Goal: Task Accomplishment & Management: Manage account settings

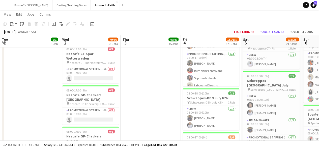
scroll to position [0, 173]
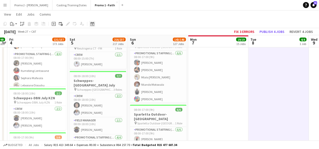
click at [91, 21] on div "Date picker" at bounding box center [92, 24] width 6 height 6
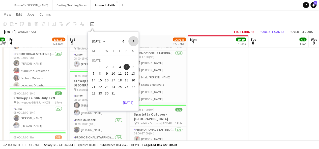
click at [132, 43] on span "Next month" at bounding box center [133, 41] width 10 height 10
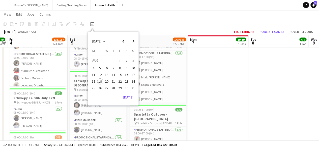
click at [100, 83] on span "19" at bounding box center [100, 82] width 6 height 6
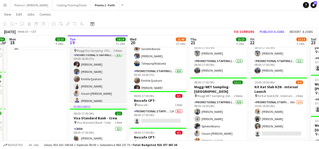
scroll to position [37, 0]
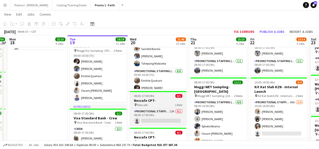
click at [144, 96] on span "08:00-17:00 (9h)" at bounding box center [144, 96] width 20 height 4
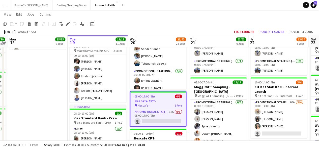
click at [258, 24] on app-toolbar "Copy Paste Paste Ctrl+V Paste with crew Ctrl+Shift+V Paste linked Job [GEOGRAPH…" at bounding box center [159, 24] width 319 height 9
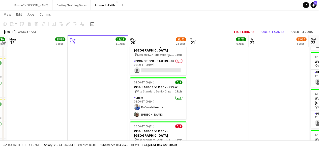
scroll to position [964, 0]
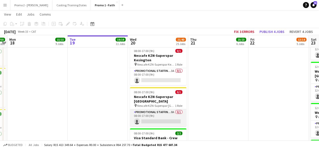
click at [162, 110] on app-card-role "Promotional Staffing (Brand Ambassadors) 8A 0/1 08:00-17:00 (9h) single-neutral…" at bounding box center [158, 118] width 56 height 17
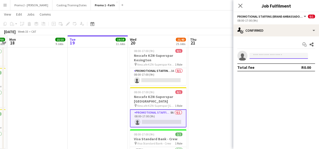
click at [292, 55] on input at bounding box center [278, 56] width 58 height 6
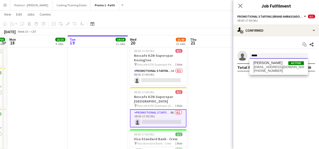
type input "****"
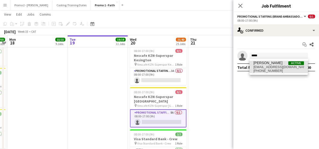
click at [273, 70] on span "[PHONE_NUMBER]" at bounding box center [278, 71] width 50 height 4
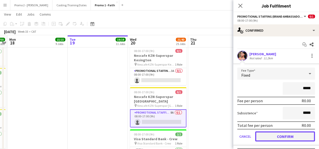
click at [281, 139] on button "Confirm" at bounding box center [285, 137] width 60 height 10
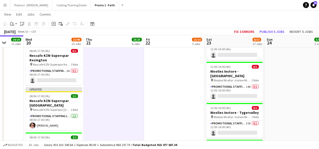
scroll to position [0, 158]
drag, startPoint x: 276, startPoint y: 93, endPoint x: 171, endPoint y: 73, distance: 106.7
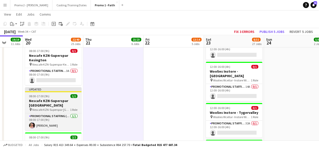
click at [39, 94] on span "08:00-17:00 (9h)" at bounding box center [39, 96] width 20 height 4
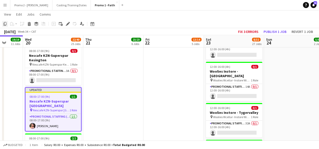
click at [4, 23] on icon at bounding box center [5, 24] width 3 height 4
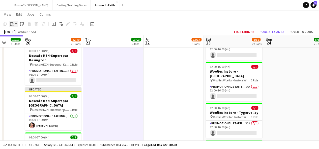
click at [16, 25] on app-action-btn "Paste" at bounding box center [13, 24] width 9 height 6
click at [24, 41] on link "Paste with crew Ctrl+Shift+V" at bounding box center [36, 42] width 47 height 5
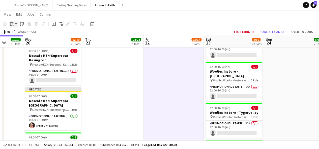
click at [14, 24] on div "Paste" at bounding box center [12, 24] width 6 height 6
click at [27, 42] on link "Paste with crew Ctrl+Shift+V" at bounding box center [36, 42] width 47 height 5
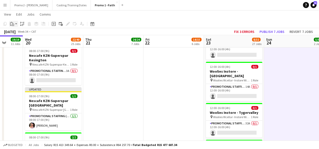
click at [16, 24] on app-action-btn "Paste" at bounding box center [13, 24] width 9 height 6
click at [26, 42] on link "Paste with crew Ctrl+Shift+V" at bounding box center [36, 42] width 47 height 5
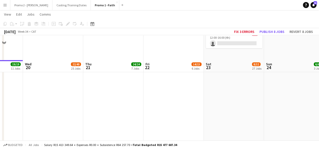
scroll to position [1196, 0]
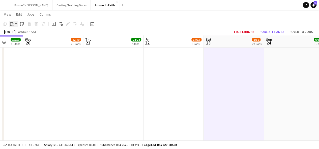
click at [14, 24] on div "Paste" at bounding box center [12, 24] width 6 height 6
click at [22, 42] on link "Paste with crew Ctrl+Shift+V" at bounding box center [36, 42] width 47 height 5
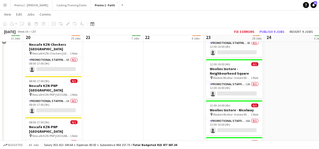
scroll to position [793, 0]
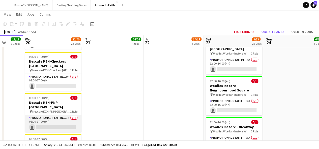
click at [68, 115] on app-card-role "Promotional Staffing (Brand Ambassadors) 3A 0/1 08:00-17:00 (9h) single-neutral…" at bounding box center [53, 123] width 56 height 17
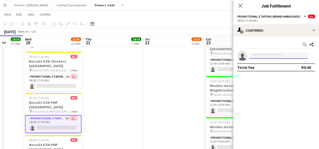
click at [268, 55] on input at bounding box center [278, 56] width 58 height 6
type input "*"
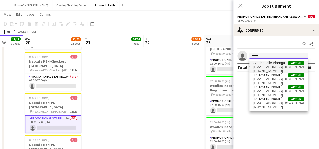
type input "******"
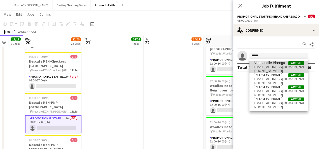
click at [267, 70] on span "[PHONE_NUMBER]" at bounding box center [278, 71] width 50 height 4
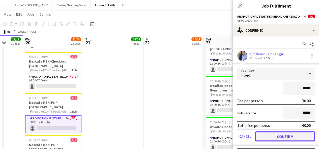
click at [291, 133] on button "Confirm" at bounding box center [285, 137] width 60 height 10
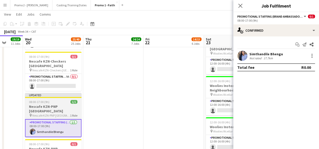
click at [46, 100] on span "08:00-17:00 (9h)" at bounding box center [39, 102] width 20 height 4
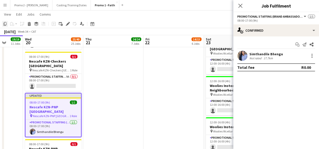
click at [5, 25] on icon at bounding box center [5, 24] width 3 height 4
click at [240, 5] on icon "Close pop-in" at bounding box center [240, 5] width 5 height 5
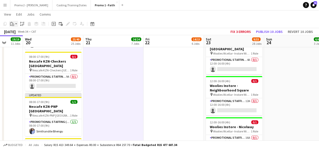
click at [15, 24] on div "Paste" at bounding box center [12, 24] width 6 height 6
click at [29, 41] on link "Paste with crew Ctrl+Shift+V" at bounding box center [36, 42] width 47 height 5
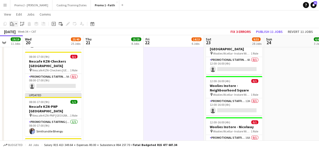
click at [13, 23] on icon "Paste" at bounding box center [12, 24] width 4 height 4
click at [21, 40] on link "Paste with crew Ctrl+Shift+V" at bounding box center [36, 42] width 47 height 5
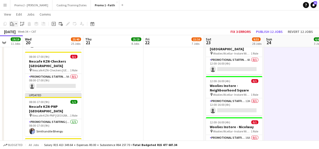
click at [16, 24] on app-action-btn "Paste" at bounding box center [13, 24] width 9 height 6
click at [27, 42] on link "Paste with crew Ctrl+Shift+V" at bounding box center [36, 42] width 47 height 5
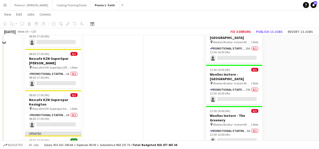
scroll to position [1402, 0]
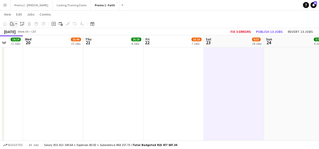
click at [16, 24] on app-action-btn "Paste" at bounding box center [13, 24] width 9 height 6
click at [23, 42] on link "Paste with crew Ctrl+Shift+V" at bounding box center [36, 42] width 47 height 5
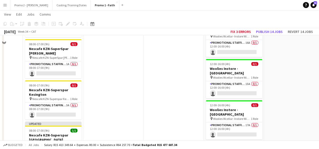
scroll to position [917, 0]
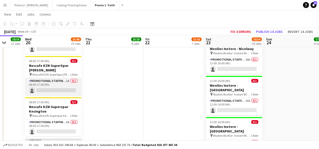
click at [58, 78] on app-card-role "Promotional Staffing (Brand Ambassadors) 1A 0/1 08:00-17:00 (9h) single-neutral…" at bounding box center [53, 86] width 56 height 17
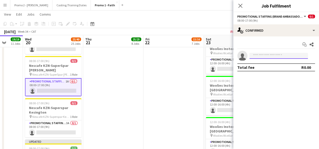
click at [273, 53] on input at bounding box center [278, 56] width 58 height 6
drag, startPoint x: 273, startPoint y: 57, endPoint x: 241, endPoint y: 57, distance: 31.2
click at [241, 57] on app-invite-slot "**********" at bounding box center [276, 56] width 86 height 10
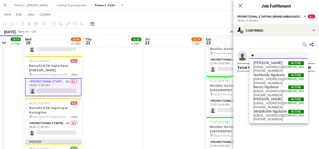
type input "*"
type input "*******"
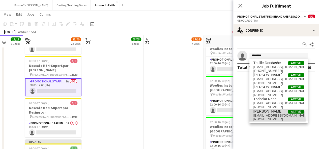
click at [270, 120] on span "[PHONE_NUMBER]" at bounding box center [278, 120] width 50 height 4
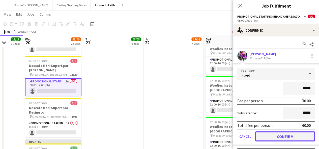
click at [289, 134] on button "Confirm" at bounding box center [285, 137] width 60 height 10
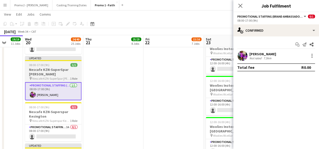
click at [42, 68] on h3 "Nescafe KZN-SuperSpar [PERSON_NAME]" at bounding box center [53, 72] width 56 height 9
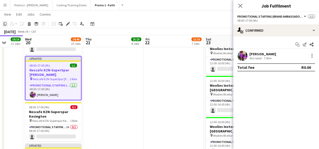
click at [6, 24] on icon "Copy" at bounding box center [5, 24] width 4 height 4
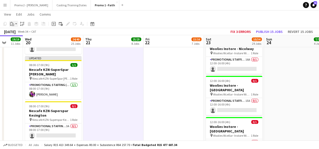
click at [17, 25] on app-action-btn "Paste" at bounding box center [13, 24] width 9 height 6
click at [24, 41] on link "Paste with crew Ctrl+Shift+V" at bounding box center [36, 42] width 47 height 5
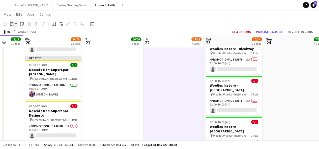
click at [17, 23] on app-action-btn "Paste" at bounding box center [13, 24] width 9 height 6
click at [27, 42] on link "Paste with crew Ctrl+Shift+V" at bounding box center [36, 42] width 47 height 5
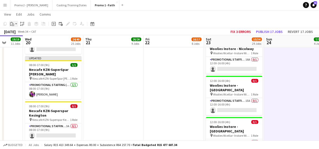
click at [14, 26] on div "Paste" at bounding box center [12, 24] width 6 height 6
click at [20, 41] on link "Paste with crew Ctrl+Shift+V" at bounding box center [36, 42] width 47 height 5
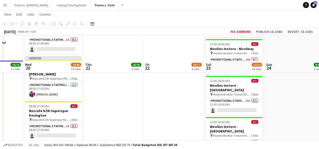
scroll to position [1181, 0]
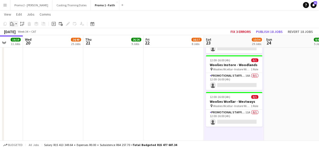
click at [15, 24] on app-action-btn "Paste" at bounding box center [13, 24] width 9 height 6
click at [26, 43] on link "Paste with crew Ctrl+Shift+V" at bounding box center [36, 42] width 47 height 5
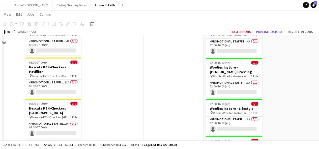
scroll to position [678, 0]
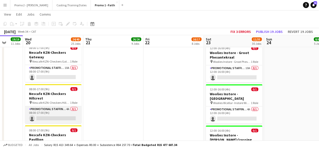
click at [65, 107] on app-card-role "Promotional Staffing (Brand Ambassadors) 4A 0/1 08:00-17:00 (9h) single-neutral…" at bounding box center [53, 115] width 56 height 17
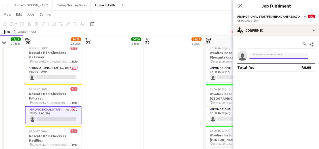
click at [277, 56] on input at bounding box center [278, 56] width 58 height 6
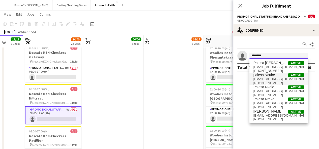
type input "********"
click at [272, 76] on span "palesa Ncube" at bounding box center [264, 75] width 22 height 4
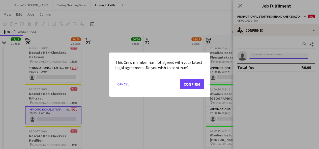
scroll to position [0, 0]
click at [198, 85] on button "Confirm" at bounding box center [192, 84] width 24 height 10
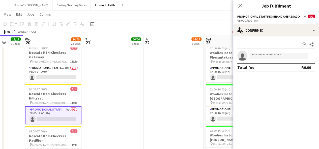
scroll to position [678, 0]
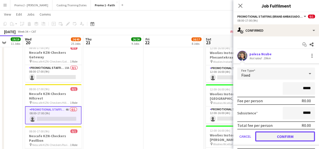
click at [292, 136] on button "Confirm" at bounding box center [285, 137] width 60 height 10
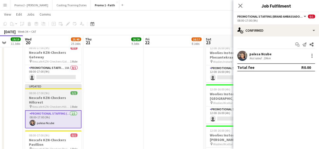
click at [42, 91] on span "08:00-17:00 (9h)" at bounding box center [39, 93] width 20 height 4
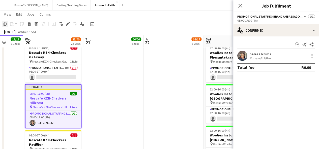
click at [5, 24] on icon "Copy" at bounding box center [5, 24] width 4 height 4
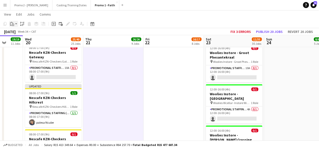
click at [14, 23] on div "Paste" at bounding box center [12, 24] width 6 height 6
click at [25, 40] on link "Paste with crew Ctrl+Shift+V" at bounding box center [36, 42] width 47 height 5
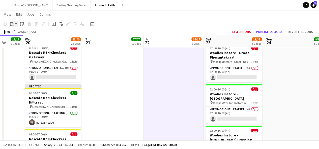
click at [13, 23] on icon "Paste" at bounding box center [12, 24] width 4 height 4
click at [22, 41] on link "Paste with crew Ctrl+Shift+V" at bounding box center [36, 42] width 47 height 5
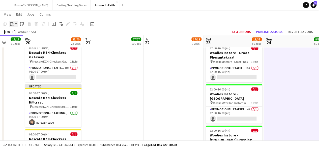
click at [15, 25] on div "Paste" at bounding box center [12, 24] width 6 height 6
click at [23, 42] on link "Paste with crew Ctrl+Shift+V" at bounding box center [36, 42] width 47 height 5
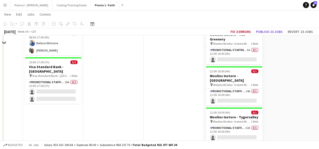
scroll to position [1479, 0]
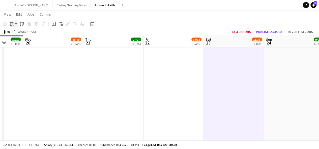
click at [13, 25] on icon "Paste" at bounding box center [12, 24] width 4 height 4
click at [29, 43] on link "Paste with crew Ctrl+Shift+V" at bounding box center [36, 42] width 47 height 5
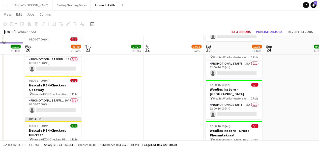
scroll to position [655, 0]
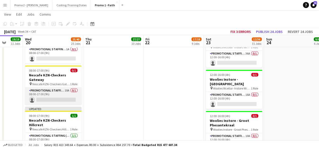
click at [50, 88] on app-card-role "Promotional Staffing (Brand Ambassadors) 10A 0/1 08:00-17:00 (9h) single-neutra…" at bounding box center [53, 96] width 56 height 17
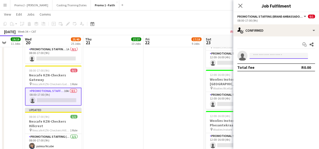
click at [262, 54] on input at bounding box center [278, 56] width 58 height 6
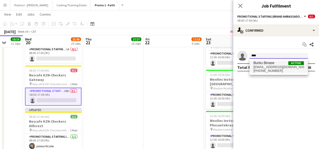
type input "****"
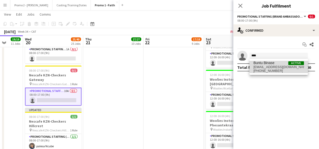
click at [269, 71] on span "[PHONE_NUMBER]" at bounding box center [278, 71] width 50 height 4
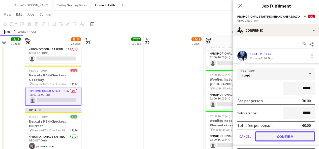
click at [287, 135] on button "Confirm" at bounding box center [285, 137] width 60 height 10
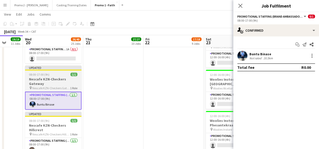
click at [41, 73] on span "08:00-17:00 (9h)" at bounding box center [39, 75] width 20 height 4
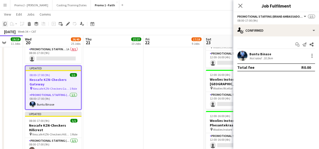
click at [4, 23] on icon "Copy" at bounding box center [5, 24] width 4 height 4
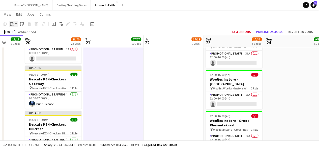
click at [16, 26] on app-action-btn "Paste" at bounding box center [13, 24] width 9 height 6
click at [29, 41] on link "Paste with crew Ctrl+Shift+V" at bounding box center [36, 42] width 47 height 5
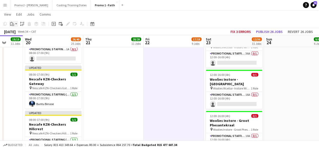
click at [16, 24] on app-action-btn "Paste" at bounding box center [13, 24] width 9 height 6
click at [27, 42] on link "Paste with crew Ctrl+Shift+V" at bounding box center [36, 42] width 47 height 5
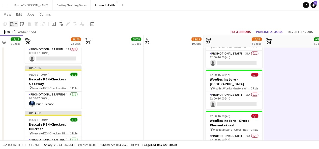
click at [15, 25] on app-action-btn "Paste" at bounding box center [13, 24] width 9 height 6
click at [25, 43] on link "Paste with crew Ctrl+Shift+V" at bounding box center [36, 42] width 47 height 5
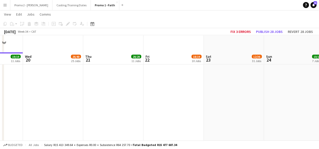
scroll to position [1465, 0]
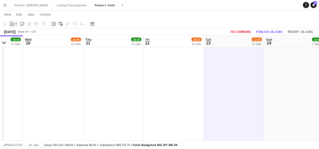
click at [14, 27] on div "Paste" at bounding box center [12, 24] width 6 height 6
click at [19, 42] on link "Paste with crew Ctrl+Shift+V" at bounding box center [36, 42] width 47 height 5
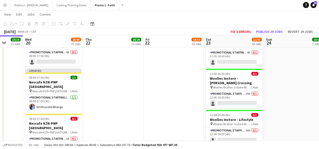
scroll to position [757, 0]
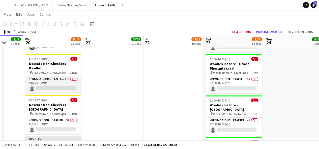
click at [53, 76] on app-card-role "Promotional Staffing (Brand Ambassadors) 11A 0/1 08:00-17:00 (9h) single-neutra…" at bounding box center [53, 84] width 56 height 17
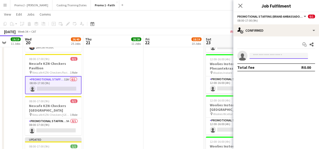
click at [266, 55] on input at bounding box center [278, 56] width 58 height 6
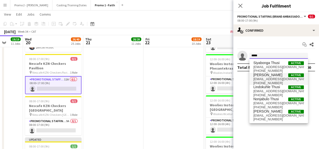
type input "*****"
click at [264, 80] on span "[EMAIL_ADDRESS][DOMAIN_NAME]" at bounding box center [278, 79] width 50 height 4
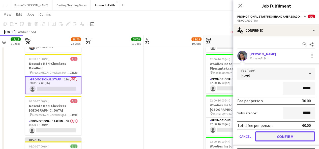
click at [289, 136] on button "Confirm" at bounding box center [285, 137] width 60 height 10
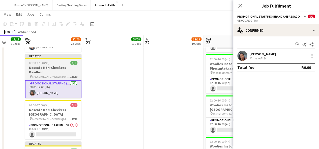
click at [32, 61] on span "08:00-17:00 (9h)" at bounding box center [39, 63] width 20 height 4
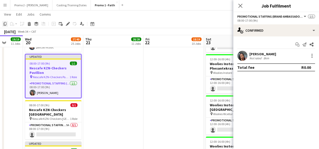
click at [4, 23] on icon at bounding box center [5, 24] width 3 height 4
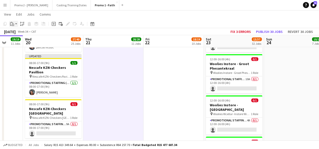
click at [17, 22] on app-action-btn "Paste" at bounding box center [13, 24] width 9 height 6
click at [23, 41] on link "Paste with crew Ctrl+Shift+V" at bounding box center [36, 42] width 47 height 5
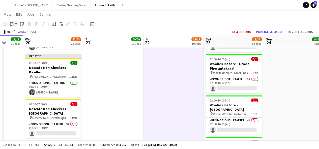
click at [16, 23] on app-action-btn "Paste" at bounding box center [13, 24] width 9 height 6
click at [26, 41] on link "Paste with crew Ctrl+Shift+V" at bounding box center [36, 42] width 47 height 5
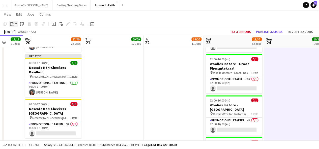
click at [16, 25] on app-action-btn "Paste" at bounding box center [13, 24] width 9 height 6
click at [20, 42] on link "Paste with crew Ctrl+Shift+V" at bounding box center [36, 42] width 47 height 5
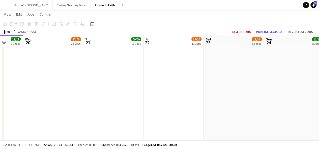
scroll to position [1533, 0]
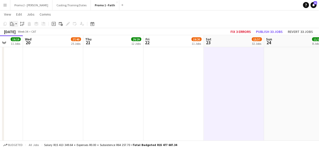
click at [15, 24] on div "Paste" at bounding box center [12, 24] width 6 height 6
click at [22, 42] on link "Paste with crew Ctrl+Shift+V" at bounding box center [36, 42] width 47 height 5
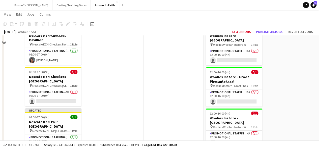
scroll to position [777, 0]
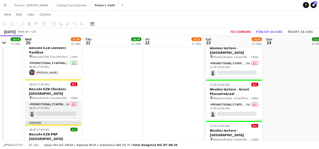
click at [51, 102] on app-card-role "Promotional Staffing (Brand Ambassadors) 9A 0/1 08:00-17:00 (9h) single-neutral…" at bounding box center [53, 110] width 56 height 17
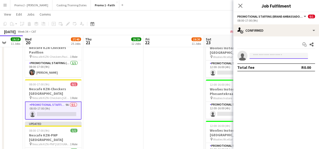
click at [296, 54] on input at bounding box center [278, 56] width 58 height 6
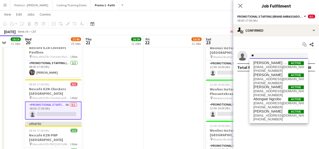
type input "*"
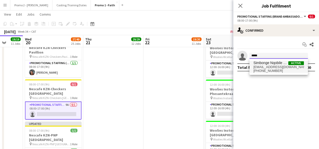
type input "*****"
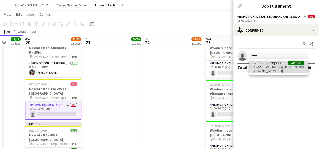
click at [270, 71] on span "[PHONE_NUMBER]" at bounding box center [278, 71] width 50 height 4
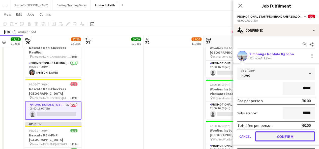
click at [286, 136] on button "Confirm" at bounding box center [285, 137] width 60 height 10
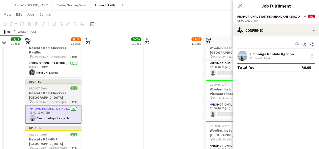
click at [41, 84] on div at bounding box center [53, 84] width 56 height 1
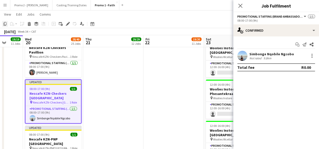
click at [6, 24] on icon "Copy" at bounding box center [5, 24] width 4 height 4
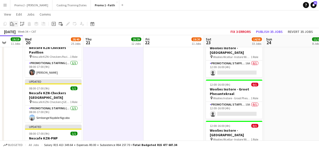
click at [16, 26] on app-action-btn "Paste" at bounding box center [13, 24] width 9 height 6
click at [30, 42] on link "Paste with crew Ctrl+Shift+V" at bounding box center [36, 42] width 47 height 5
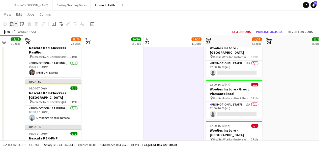
click at [15, 25] on div "Paste" at bounding box center [12, 24] width 6 height 6
click at [24, 42] on link "Paste with crew Ctrl+Shift+V" at bounding box center [36, 42] width 47 height 5
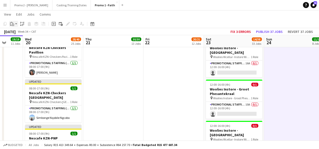
click at [16, 23] on app-action-btn "Paste" at bounding box center [13, 24] width 9 height 6
click at [22, 43] on link "Paste with crew Ctrl+Shift+V" at bounding box center [36, 42] width 47 height 5
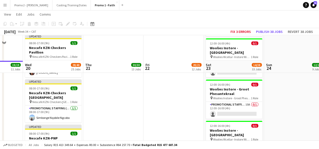
scroll to position [1349, 0]
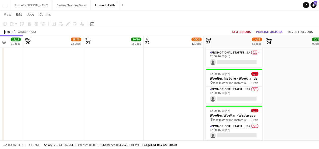
click at [17, 24] on app-action-btn "Paste" at bounding box center [13, 24] width 9 height 6
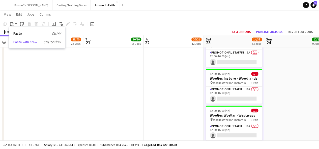
click at [25, 41] on link "Paste with crew Ctrl+Shift+V" at bounding box center [36, 42] width 47 height 5
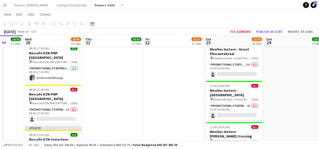
scroll to position [846, 0]
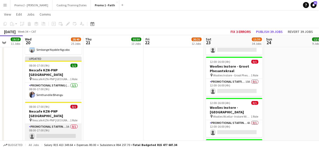
click at [62, 124] on app-card-role "Promotional Staffing (Brand Ambassadors) 3A 0/1 08:00-17:00 (9h) single-neutral…" at bounding box center [53, 132] width 56 height 17
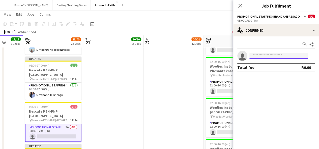
click at [287, 55] on input at bounding box center [278, 56] width 58 height 6
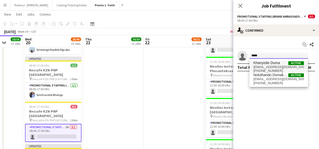
type input "****"
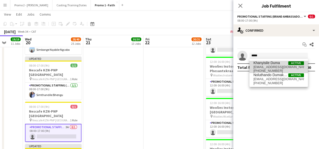
click at [269, 69] on span "[PHONE_NUMBER]" at bounding box center [278, 71] width 50 height 4
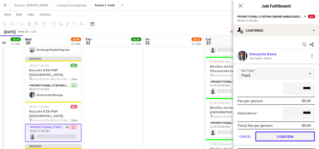
click at [289, 136] on button "Confirm" at bounding box center [285, 137] width 60 height 10
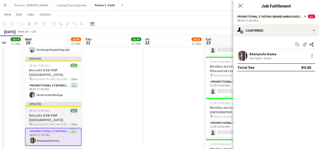
click at [50, 102] on app-job-card "Updated 08:00-17:00 (9h) 1/1 Nescafe KZN-[GEOGRAPHIC_DATA] pin Nescafe KZN-PNP …" at bounding box center [53, 124] width 56 height 44
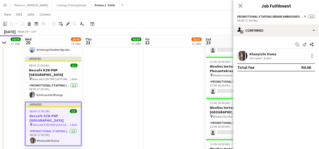
click at [6, 24] on icon "Copy" at bounding box center [5, 24] width 4 height 4
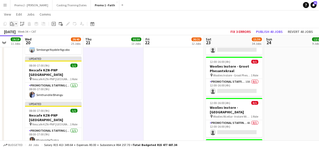
click at [16, 25] on app-action-btn "Paste" at bounding box center [13, 24] width 9 height 6
click at [21, 44] on link "Paste with crew Ctrl+Shift+V" at bounding box center [36, 42] width 47 height 5
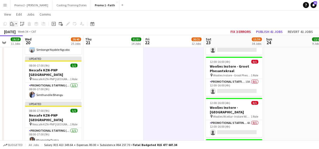
click at [14, 24] on div "Paste" at bounding box center [12, 24] width 6 height 6
click at [24, 41] on link "Paste with crew Ctrl+Shift+V" at bounding box center [36, 42] width 47 height 5
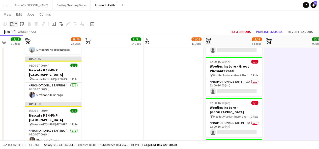
click at [18, 25] on app-action-btn "Paste" at bounding box center [13, 24] width 9 height 6
click at [28, 41] on link "Paste with crew Ctrl+Shift+V" at bounding box center [36, 42] width 47 height 5
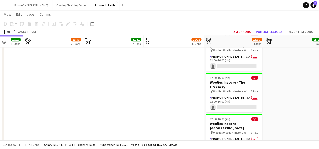
scroll to position [1527, 0]
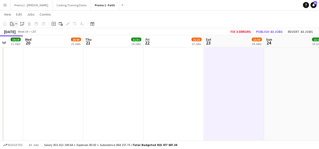
click at [17, 24] on app-action-btn "Paste" at bounding box center [13, 24] width 9 height 6
click at [21, 42] on link "Paste with crew Ctrl+Shift+V" at bounding box center [36, 42] width 47 height 5
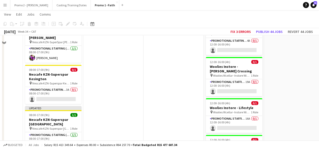
scroll to position [939, 0]
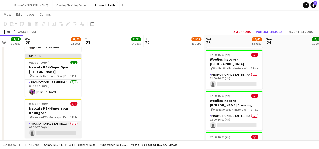
click at [66, 121] on app-card-role "Promotional Staffing (Brand Ambassadors) 3A 0/1 08:00-17:00 (9h) single-neutral…" at bounding box center [53, 129] width 56 height 17
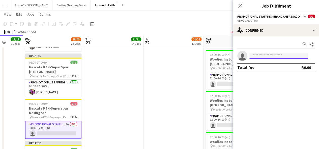
click at [260, 53] on input at bounding box center [278, 56] width 58 height 6
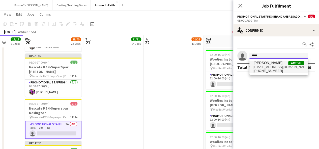
type input "****"
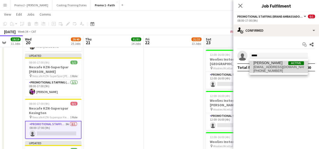
click at [269, 69] on span "[EMAIL_ADDRESS][DOMAIN_NAME]" at bounding box center [278, 67] width 50 height 4
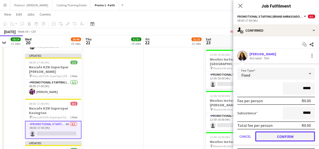
click at [283, 138] on button "Confirm" at bounding box center [285, 137] width 60 height 10
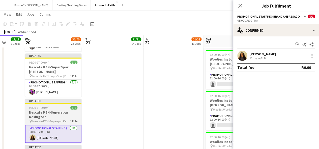
click at [41, 99] on app-job-card "Updated 08:00-17:00 (9h) 1/1 Nescafe KZN-Superspar Kesington pin Nescafe KZN-Su…" at bounding box center [53, 121] width 56 height 44
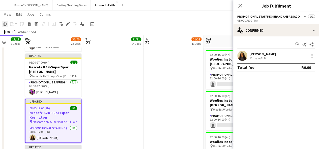
click at [5, 25] on icon at bounding box center [5, 24] width 3 height 4
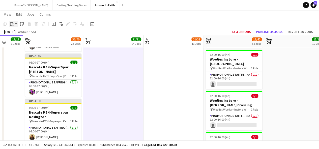
click at [15, 24] on div "Paste" at bounding box center [12, 24] width 6 height 6
click at [24, 41] on link "Paste with crew Ctrl+Shift+V" at bounding box center [36, 42] width 47 height 5
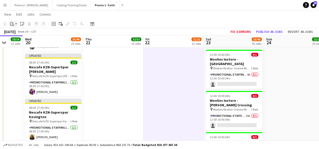
click at [17, 23] on app-action-btn "Paste" at bounding box center [13, 24] width 9 height 6
click at [21, 42] on link "Paste with crew Ctrl+Shift+V" at bounding box center [36, 42] width 47 height 5
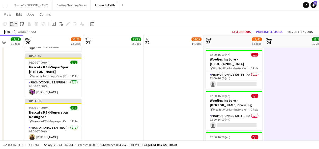
click at [15, 22] on div "Paste" at bounding box center [12, 24] width 6 height 6
click at [27, 41] on link "Paste with crew Ctrl+Shift+V" at bounding box center [36, 42] width 47 height 5
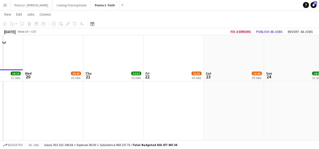
scroll to position [1647, 0]
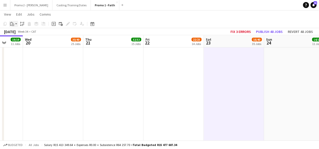
click at [12, 24] on icon "Paste" at bounding box center [12, 24] width 4 height 4
click at [22, 41] on link "Paste with crew Ctrl+Shift+V" at bounding box center [36, 42] width 47 height 5
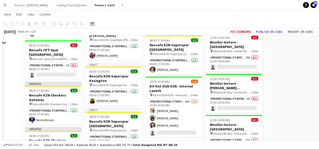
scroll to position [0, 0]
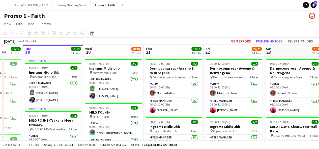
drag, startPoint x: 92, startPoint y: 98, endPoint x: 172, endPoint y: 87, distance: 80.3
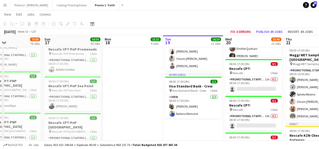
scroll to position [0, 142]
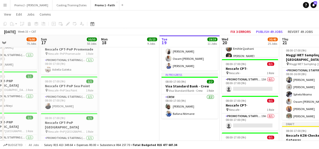
drag, startPoint x: 9, startPoint y: 91, endPoint x: 125, endPoint y: 86, distance: 117.0
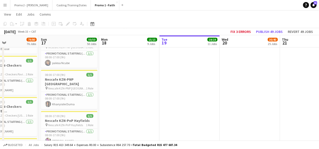
scroll to position [1804, 0]
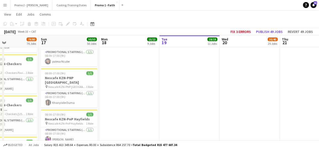
click at [6, 22] on icon at bounding box center [5, 24] width 3 height 4
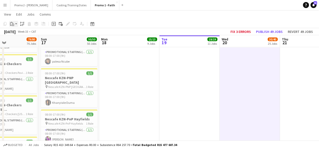
click at [16, 24] on app-action-btn "Paste" at bounding box center [13, 24] width 9 height 6
click at [24, 41] on link "Paste with crew Ctrl+Shift+V" at bounding box center [36, 42] width 47 height 5
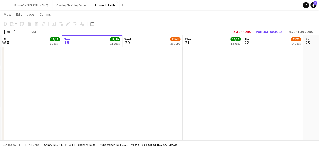
drag, startPoint x: 317, startPoint y: 64, endPoint x: 212, endPoint y: 71, distance: 105.3
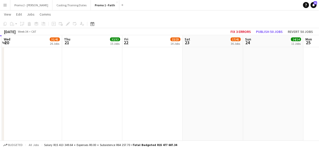
scroll to position [0, 126]
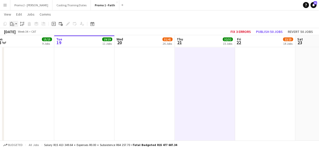
click at [13, 25] on icon at bounding box center [13, 25] width 1 height 0
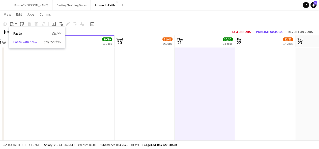
click at [20, 43] on link "Paste with crew Ctrl+Shift+V" at bounding box center [36, 42] width 47 height 5
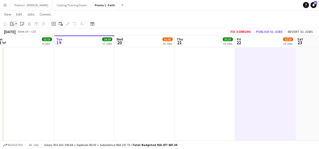
click at [13, 25] on icon "Paste" at bounding box center [12, 24] width 4 height 4
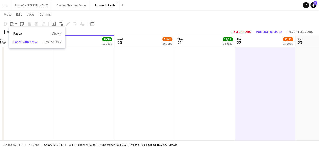
click at [22, 43] on link "Paste with crew Ctrl+Shift+V" at bounding box center [36, 42] width 47 height 5
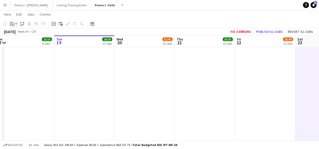
click at [14, 22] on div "Paste" at bounding box center [12, 24] width 6 height 6
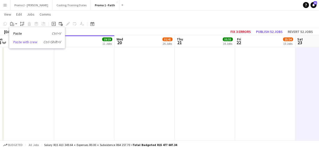
click at [26, 43] on link "Paste with crew Ctrl+Shift+V" at bounding box center [36, 42] width 47 height 5
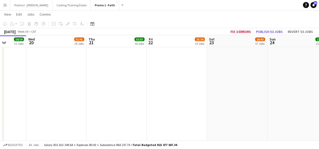
drag, startPoint x: 298, startPoint y: 73, endPoint x: 199, endPoint y: 75, distance: 99.5
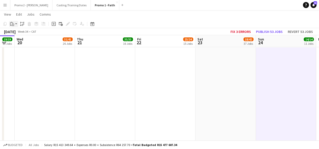
click at [13, 23] on icon "Paste" at bounding box center [12, 24] width 4 height 4
click at [23, 43] on link "Paste with crew Ctrl+Shift+V" at bounding box center [36, 42] width 47 height 5
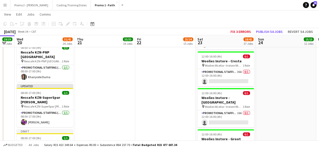
scroll to position [943, 0]
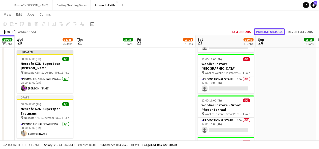
click at [271, 29] on button "Publish 54 jobs" at bounding box center [269, 31] width 31 height 7
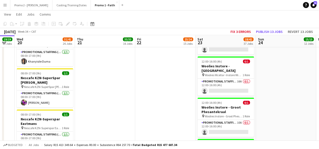
scroll to position [798, 0]
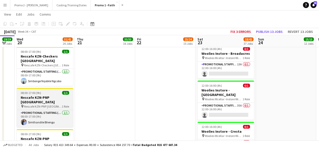
click at [29, 91] on span "08:00-17:00 (9h)" at bounding box center [31, 93] width 20 height 4
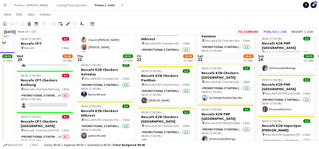
scroll to position [375, 0]
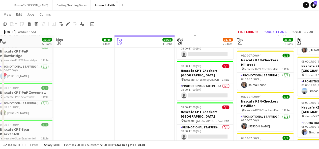
drag, startPoint x: 56, startPoint y: 70, endPoint x: 255, endPoint y: 78, distance: 198.7
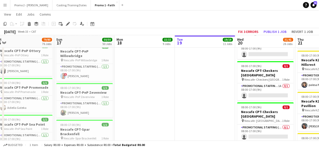
scroll to position [0, 148]
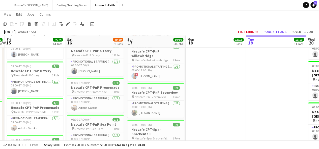
drag, startPoint x: 57, startPoint y: 101, endPoint x: 153, endPoint y: 103, distance: 96.3
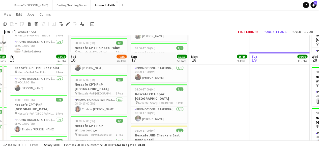
scroll to position [503, 0]
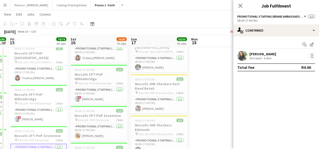
click at [313, 57] on div at bounding box center [312, 56] width 6 height 6
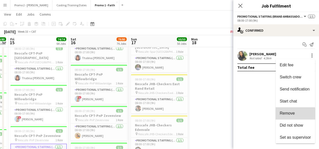
click at [290, 114] on span "Remove" at bounding box center [286, 113] width 15 height 4
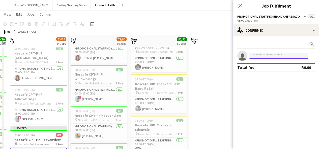
click at [269, 53] on input at bounding box center [278, 56] width 58 height 6
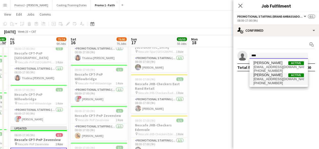
type input "****"
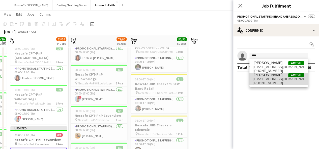
click at [270, 75] on span "[PERSON_NAME]" at bounding box center [267, 75] width 29 height 4
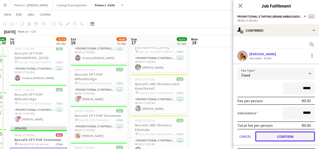
click at [288, 138] on button "Confirm" at bounding box center [285, 137] width 60 height 10
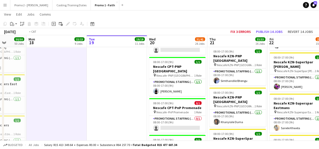
scroll to position [0, 188]
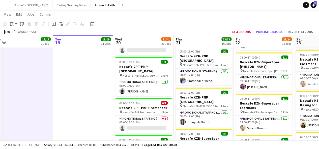
drag, startPoint x: 295, startPoint y: 91, endPoint x: 98, endPoint y: 104, distance: 196.7
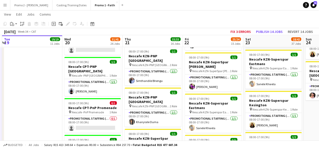
drag, startPoint x: 267, startPoint y: 112, endPoint x: 216, endPoint y: 117, distance: 51.1
click at [216, 117] on app-card-role "Promotional Staffing (Brand Ambassadors) [DATE] 08:00-17:00 (9h) Sanele Khwela" at bounding box center [213, 124] width 56 height 17
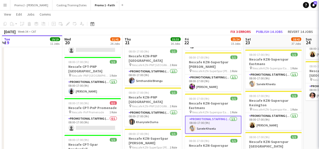
scroll to position [0, 239]
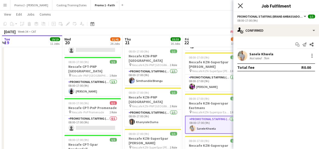
click at [240, 5] on icon at bounding box center [240, 5] width 5 height 5
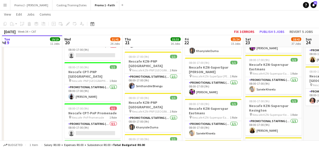
scroll to position [527, 0]
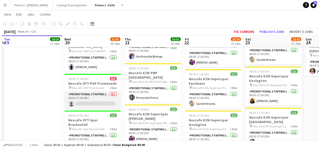
click at [99, 98] on app-card-role "Promotional Staffing (Brand Ambassadors) 0/1 08:00-17:00 (9h) single-neutral-ac…" at bounding box center [92, 100] width 56 height 17
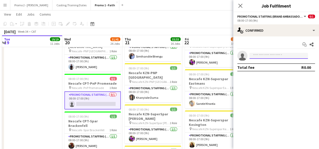
click at [267, 55] on input at bounding box center [278, 56] width 58 height 6
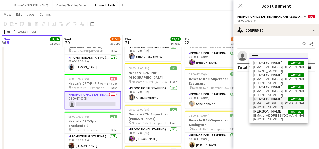
type input "******"
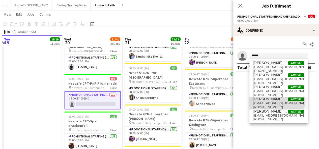
click at [272, 102] on span "[EMAIL_ADDRESS][DOMAIN_NAME]" at bounding box center [278, 104] width 50 height 4
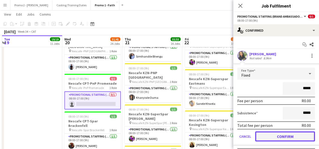
click at [294, 132] on button "Confirm" at bounding box center [285, 137] width 60 height 10
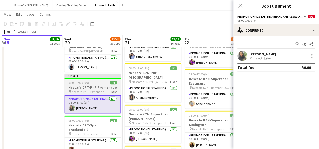
click at [79, 81] on span "08:00-17:00 (9h)" at bounding box center [78, 83] width 20 height 4
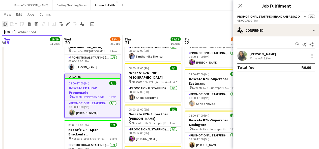
click at [6, 23] on icon "Copy" at bounding box center [5, 24] width 4 height 4
click at [242, 6] on icon "Close pop-in" at bounding box center [240, 5] width 5 height 5
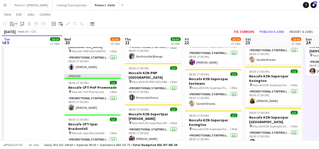
click at [15, 23] on app-action-btn "Paste" at bounding box center [13, 24] width 9 height 6
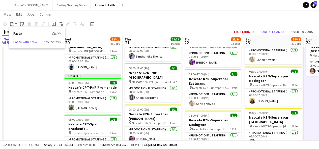
click at [27, 41] on link "Paste with crew Ctrl+Shift+V" at bounding box center [36, 42] width 47 height 5
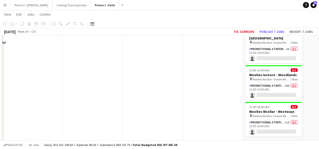
scroll to position [1641, 0]
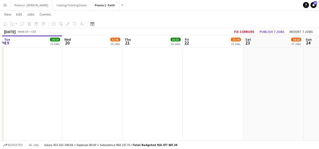
click at [260, 55] on app-date-cell "06:00-12:00 (6h) 2/2 Dermocongress - Aveeno & Neutrogena pin Dermocongress - Av…" at bounding box center [273, 39] width 60 height 3248
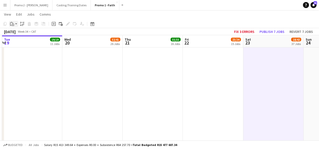
click at [15, 24] on app-action-btn "Paste" at bounding box center [13, 24] width 9 height 6
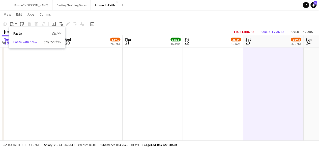
click at [27, 42] on link "Paste with crew Ctrl+Shift+V" at bounding box center [36, 42] width 47 height 5
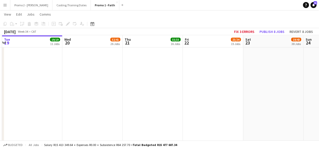
click at [199, 73] on app-date-cell "06:00-12:00 (6h) 2/2 Dermocongress - Aveeno & Neutrogena pin Dermocongress - Av…" at bounding box center [213, 39] width 60 height 3248
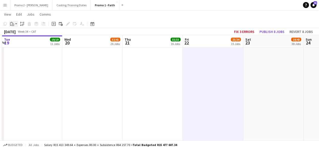
click at [15, 25] on app-action-btn "Paste" at bounding box center [13, 24] width 9 height 6
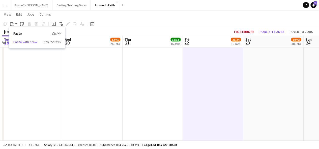
click at [27, 42] on link "Paste with crew Ctrl+Shift+V" at bounding box center [36, 42] width 47 height 5
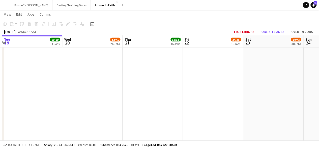
click at [143, 54] on app-date-cell "06:00-12:00 (6h) 2/2 Dermocongress - Aveeno & Neutrogena pin Dermocongress - Av…" at bounding box center [152, 39] width 60 height 3248
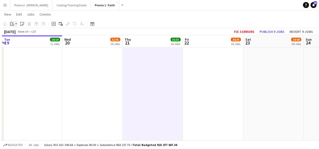
click at [15, 24] on app-action-btn "Paste" at bounding box center [13, 24] width 9 height 6
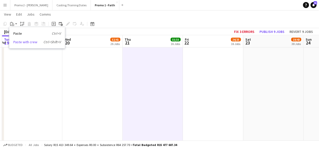
click at [22, 43] on link "Paste with crew Ctrl+Shift+V" at bounding box center [36, 42] width 47 height 5
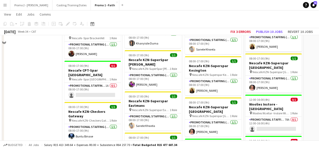
scroll to position [593, 0]
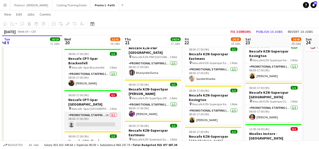
click at [111, 113] on app-card-role "Promotional Staffing (Brand Ambassadors) 1A 0/1 08:00-17:00 (9h) single-neutral…" at bounding box center [92, 121] width 56 height 17
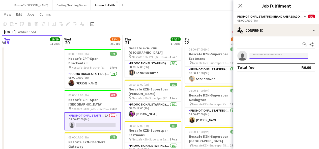
click at [257, 56] on input at bounding box center [278, 56] width 58 height 6
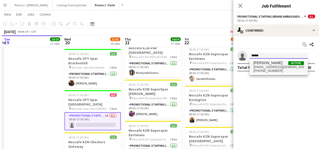
type input "******"
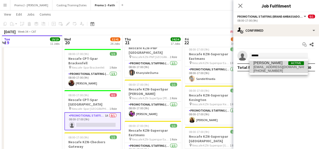
click at [268, 70] on span "[PHONE_NUMBER]" at bounding box center [278, 71] width 50 height 4
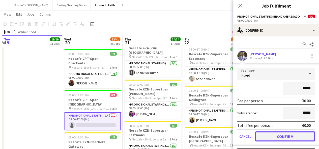
click at [288, 135] on button "Confirm" at bounding box center [285, 137] width 60 height 10
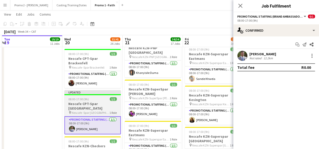
click at [78, 98] on span "08:00-17:00 (9h)" at bounding box center [78, 100] width 20 height 4
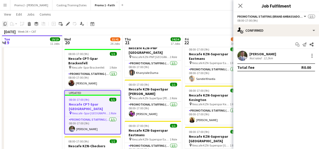
click at [5, 24] on icon "Copy" at bounding box center [5, 24] width 4 height 4
click at [241, 7] on icon at bounding box center [240, 5] width 5 height 5
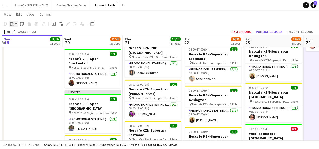
click at [16, 24] on app-action-btn "Paste" at bounding box center [13, 24] width 9 height 6
click at [24, 43] on link "Paste with crew Ctrl+Shift+V" at bounding box center [36, 42] width 47 height 5
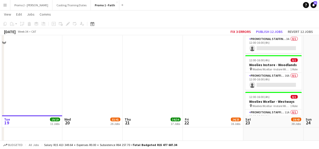
scroll to position [1684, 0]
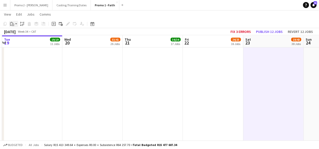
click at [16, 24] on app-action-btn "Paste" at bounding box center [13, 24] width 9 height 6
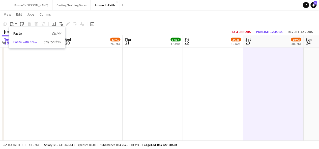
click at [25, 41] on link "Paste with crew Ctrl+Shift+V" at bounding box center [36, 42] width 47 height 5
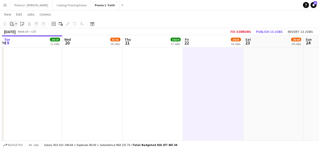
click at [15, 25] on app-action-btn "Paste" at bounding box center [13, 24] width 9 height 6
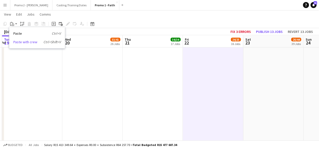
click at [23, 42] on link "Paste with crew Ctrl+Shift+V" at bounding box center [36, 42] width 47 height 5
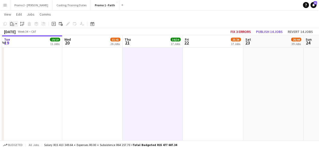
click at [16, 25] on app-action-btn "Paste" at bounding box center [13, 24] width 9 height 6
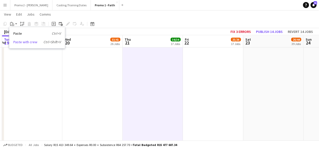
click at [25, 41] on link "Paste with crew Ctrl+Shift+V" at bounding box center [36, 42] width 47 height 5
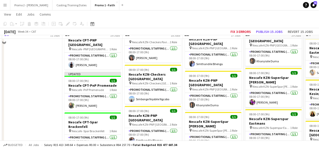
scroll to position [504, 0]
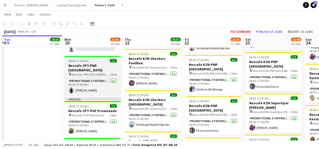
click at [86, 60] on span "08:00-17:00 (9h)" at bounding box center [78, 61] width 20 height 4
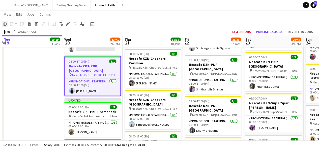
click at [5, 24] on icon "Copy" at bounding box center [5, 24] width 4 height 4
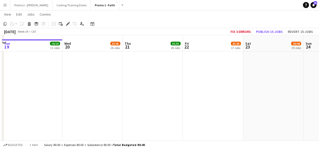
scroll to position [1703, 0]
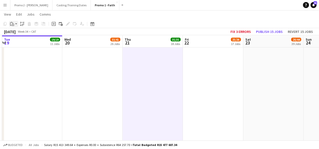
click at [16, 24] on app-action-btn "Paste" at bounding box center [13, 24] width 9 height 6
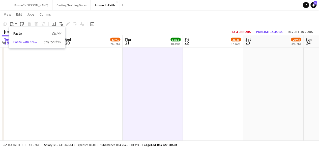
click at [25, 43] on link "Paste with crew Ctrl+Shift+V" at bounding box center [36, 42] width 47 height 5
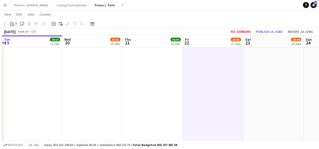
click at [16, 24] on app-action-btn "Paste" at bounding box center [13, 24] width 9 height 6
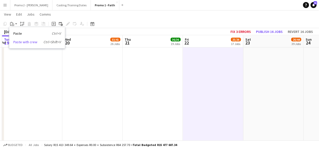
click at [23, 40] on link "Paste with crew Ctrl+Shift+V" at bounding box center [36, 42] width 47 height 5
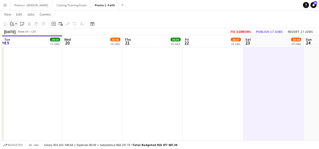
click at [15, 23] on app-action-btn "Paste" at bounding box center [13, 24] width 9 height 6
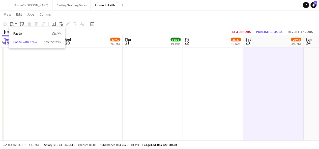
click at [25, 42] on link "Paste with crew Ctrl+Shift+V" at bounding box center [36, 42] width 47 height 5
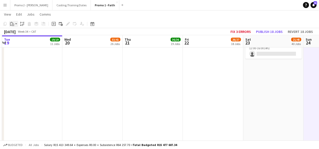
click at [16, 22] on app-action-btn "Paste" at bounding box center [13, 24] width 9 height 6
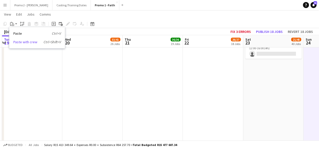
click at [25, 42] on link "Paste with crew Ctrl+Shift+V" at bounding box center [36, 42] width 47 height 5
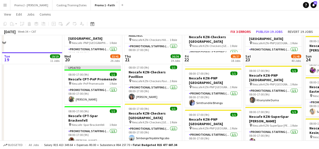
scroll to position [574, 0]
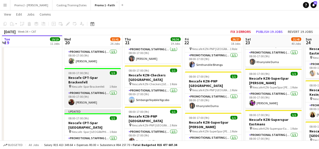
click at [78, 71] on span "08:00-17:00 (9h)" at bounding box center [78, 73] width 20 height 4
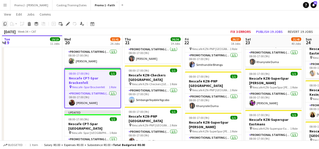
click at [5, 24] on icon "Copy" at bounding box center [5, 24] width 4 height 4
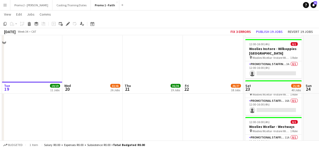
scroll to position [1686, 0]
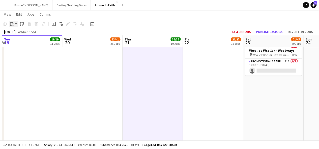
click at [16, 25] on app-action-btn "Paste" at bounding box center [13, 24] width 9 height 6
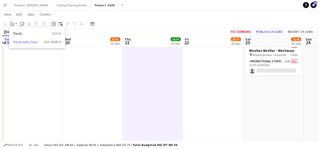
click at [24, 41] on link "Paste with crew Ctrl+Shift+V" at bounding box center [36, 42] width 47 height 5
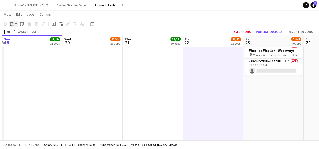
click at [15, 23] on div "Paste" at bounding box center [12, 24] width 6 height 6
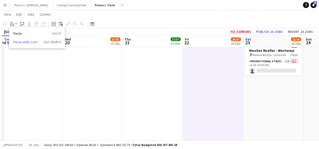
click at [24, 40] on link "Paste with crew Ctrl+Shift+V" at bounding box center [36, 42] width 47 height 5
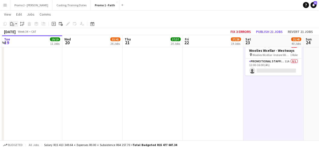
click at [16, 23] on app-action-btn "Paste" at bounding box center [13, 24] width 9 height 6
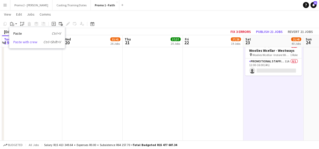
click at [25, 42] on link "Paste with crew Ctrl+Shift+V" at bounding box center [36, 42] width 47 height 5
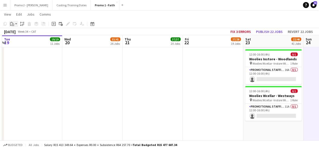
click at [15, 26] on div "Paste" at bounding box center [12, 24] width 6 height 6
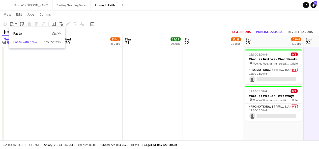
click at [25, 42] on link "Paste with crew Ctrl+Shift+V" at bounding box center [36, 42] width 47 height 5
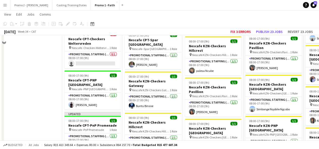
scroll to position [417, 0]
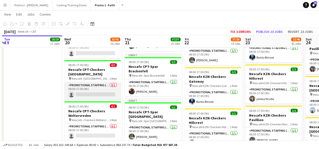
click at [108, 93] on app-card-role "Promotional Staffing (Brand Ambassadors) 0/1 08:00-17:00 (9h) single-neutral-ac…" at bounding box center [92, 90] width 56 height 17
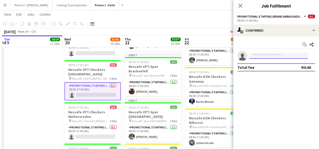
click at [278, 56] on input at bounding box center [278, 56] width 58 height 6
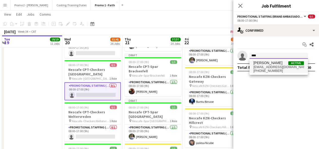
type input "****"
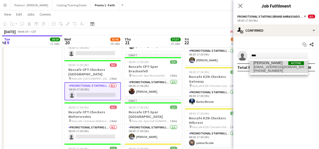
click at [271, 66] on span "[EMAIL_ADDRESS][DOMAIN_NAME]" at bounding box center [278, 67] width 50 height 4
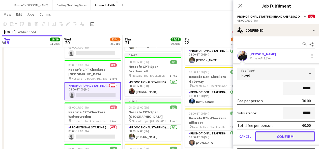
click at [288, 137] on button "Confirm" at bounding box center [285, 137] width 60 height 10
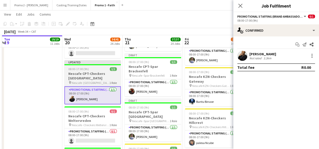
click at [85, 69] on span "08:00-17:00 (9h)" at bounding box center [78, 69] width 20 height 4
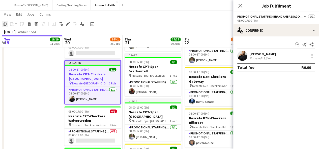
click at [6, 24] on icon "Copy" at bounding box center [5, 24] width 4 height 4
click at [241, 6] on icon "Close pop-in" at bounding box center [240, 5] width 5 height 5
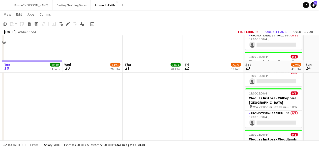
scroll to position [1678, 0]
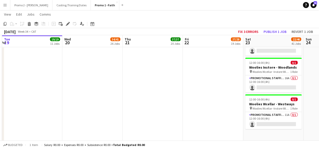
click at [145, 51] on app-date-cell "06:00-12:00 (6h) 2/2 Dermocongress - Aveeno & Neutrogena pin Dermocongress - Av…" at bounding box center [152, 3] width 60 height 3248
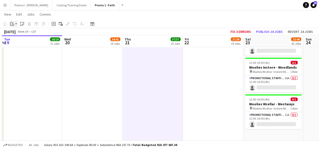
click at [16, 23] on app-action-btn "Paste" at bounding box center [13, 24] width 9 height 6
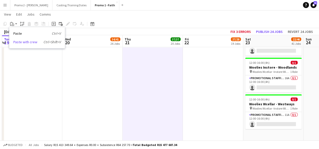
click at [23, 42] on link "Paste with crew Ctrl+Shift+V" at bounding box center [36, 42] width 47 height 5
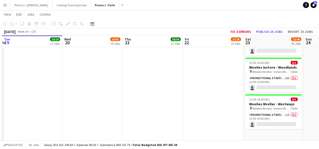
click at [218, 64] on app-date-cell "06:00-12:00 (6h) 2/2 Dermocongress - Aveeno & Neutrogena pin Dermocongress - Av…" at bounding box center [213, 3] width 60 height 3248
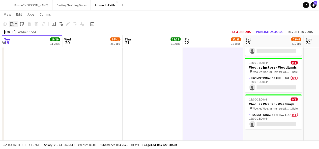
click at [16, 24] on app-action-btn "Paste" at bounding box center [13, 24] width 9 height 6
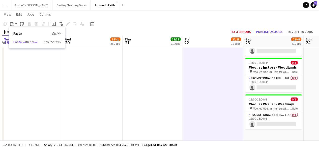
click at [23, 43] on link "Paste with crew Ctrl+Shift+V" at bounding box center [36, 42] width 47 height 5
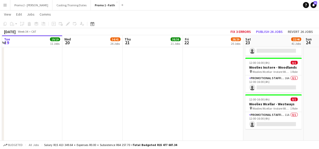
click at [270, 77] on app-date-cell "06:00-12:00 (6h) 2/2 Dermocongress - Aveeno & Neutrogena pin Dermocongress - Av…" at bounding box center [273, 3] width 60 height 3248
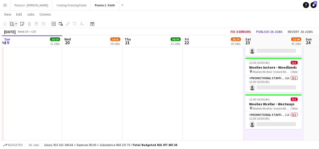
click at [17, 23] on app-action-btn "Paste" at bounding box center [13, 24] width 9 height 6
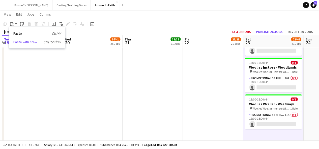
click at [23, 42] on link "Paste with crew Ctrl+Shift+V" at bounding box center [36, 42] width 47 height 5
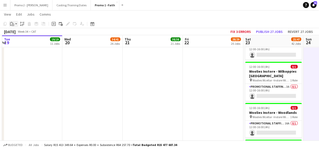
click at [16, 24] on app-action-btn "Paste" at bounding box center [13, 24] width 9 height 6
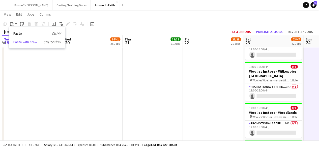
click at [25, 42] on link "Paste with crew Ctrl+Shift+V" at bounding box center [36, 42] width 47 height 5
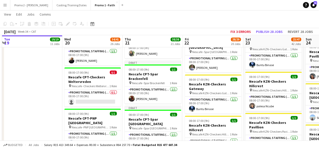
scroll to position [438, 0]
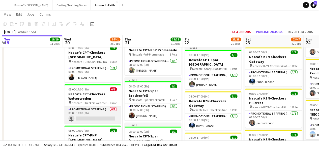
click at [87, 119] on app-card-role "Promotional Staffing (Brand Ambassadors) 0/1 08:00-17:00 (9h) single-neutral-ac…" at bounding box center [92, 115] width 56 height 17
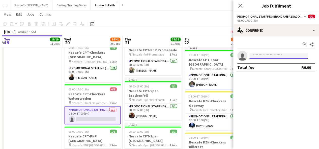
click at [279, 55] on input at bounding box center [278, 56] width 58 height 6
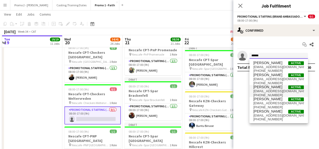
type input "******"
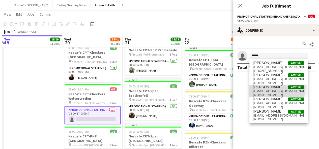
click at [273, 87] on span "[PERSON_NAME]" at bounding box center [267, 87] width 29 height 4
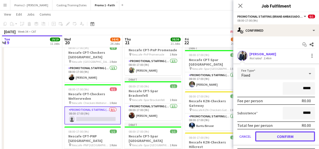
click at [292, 135] on button "Confirm" at bounding box center [285, 137] width 60 height 10
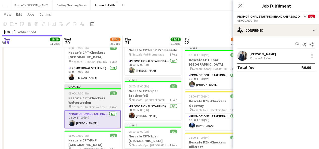
click at [84, 93] on span "08:00-17:00 (9h)" at bounding box center [78, 93] width 20 height 4
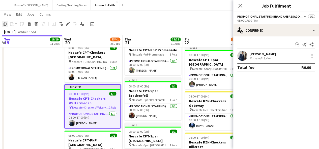
click at [5, 22] on icon "Copy" at bounding box center [5, 24] width 4 height 4
click at [241, 9] on app-icon "Close pop-in" at bounding box center [240, 5] width 7 height 7
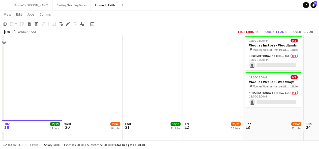
scroll to position [1830, 0]
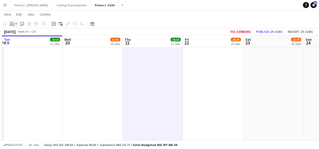
click at [14, 24] on icon at bounding box center [13, 25] width 2 height 2
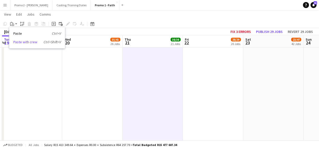
click at [26, 44] on link "Paste with crew Ctrl+Shift+V" at bounding box center [36, 42] width 47 height 5
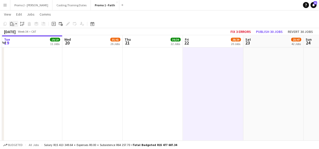
click at [15, 24] on app-action-btn "Paste" at bounding box center [13, 24] width 9 height 6
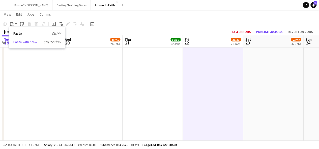
click at [24, 41] on link "Paste with crew Ctrl+Shift+V" at bounding box center [36, 42] width 47 height 5
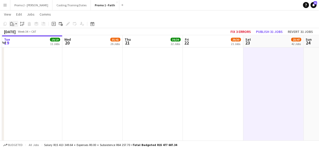
click at [15, 24] on app-action-btn "Paste" at bounding box center [13, 24] width 9 height 6
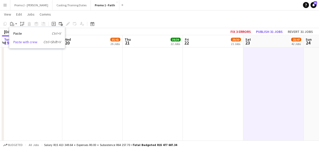
click at [26, 40] on link "Paste with crew Ctrl+Shift+V" at bounding box center [36, 42] width 47 height 5
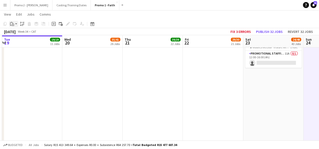
click at [15, 25] on app-action-btn "Paste" at bounding box center [13, 24] width 9 height 6
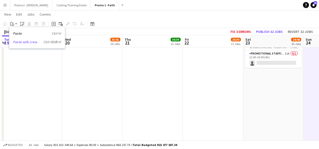
click at [22, 43] on link "Paste with crew Ctrl+Shift+V" at bounding box center [36, 42] width 47 height 5
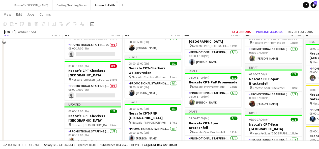
scroll to position [366, 0]
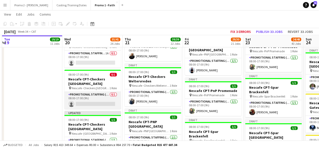
click at [93, 104] on app-card-role "Promotional Staffing (Brand Ambassadors) 0/1 08:00-17:00 (9h) single-neutral-ac…" at bounding box center [92, 100] width 56 height 17
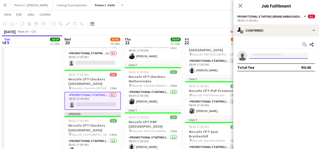
click at [290, 57] on input at bounding box center [278, 56] width 58 height 6
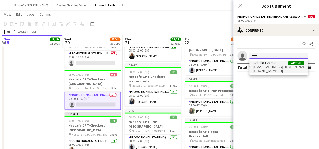
type input "*****"
click at [269, 67] on span "[EMAIL_ADDRESS][DOMAIN_NAME]" at bounding box center [278, 67] width 50 height 4
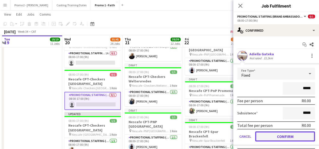
click at [283, 138] on button "Confirm" at bounding box center [285, 137] width 60 height 10
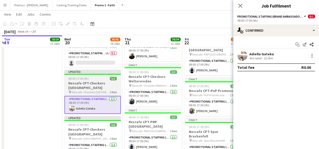
click at [80, 78] on span "08:00-17:00 (9h)" at bounding box center [78, 79] width 20 height 4
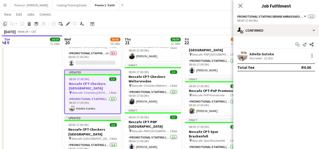
click at [5, 24] on icon "Copy" at bounding box center [5, 24] width 4 height 4
click at [238, 7] on icon at bounding box center [240, 5] width 5 height 5
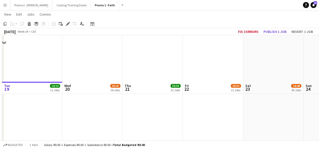
scroll to position [2215, 0]
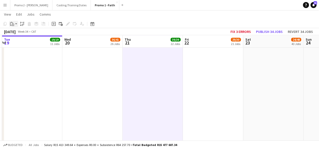
click at [15, 23] on div "Paste" at bounding box center [12, 24] width 6 height 6
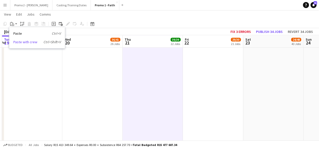
click at [25, 41] on link "Paste with crew Ctrl+Shift+V" at bounding box center [36, 42] width 47 height 5
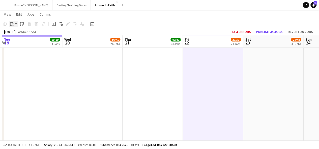
click at [14, 24] on icon at bounding box center [13, 25] width 2 height 2
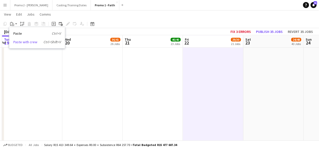
click at [23, 40] on link "Paste with crew Ctrl+Shift+V" at bounding box center [36, 42] width 47 height 5
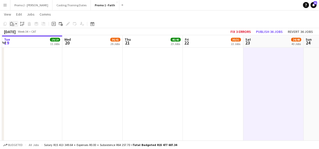
click at [13, 23] on icon "Paste" at bounding box center [12, 24] width 4 height 4
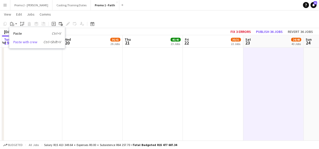
click at [28, 41] on link "Paste with crew Ctrl+Shift+V" at bounding box center [36, 42] width 47 height 5
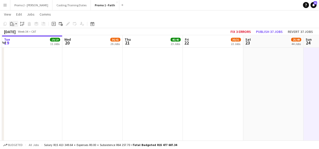
click at [16, 24] on app-action-btn "Paste" at bounding box center [13, 24] width 9 height 6
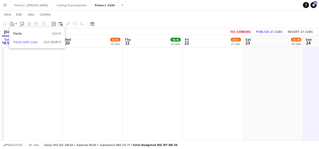
click at [23, 41] on link "Paste with crew Ctrl+Shift+V" at bounding box center [36, 42] width 47 height 5
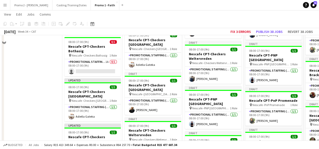
scroll to position [337, 0]
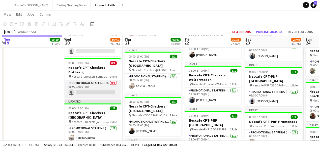
click at [91, 91] on app-card-role "Promotional Staffing (Brand Ambassadors) 1A 0/1 08:00-17:00 (9h) single-neutral…" at bounding box center [92, 88] width 56 height 17
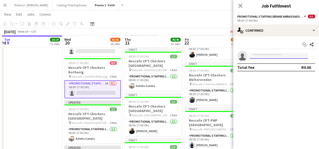
click at [271, 56] on input at bounding box center [278, 56] width 58 height 6
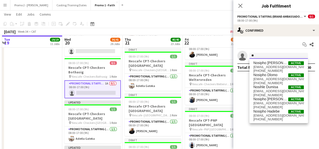
type input "*"
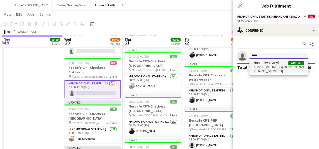
type input "*****"
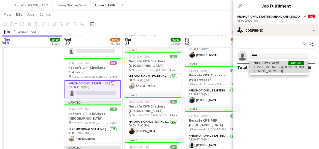
click at [268, 63] on span "Nosiphiwo Nteyi" at bounding box center [265, 63] width 25 height 4
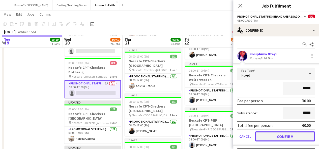
click at [289, 137] on button "Confirm" at bounding box center [285, 137] width 60 height 10
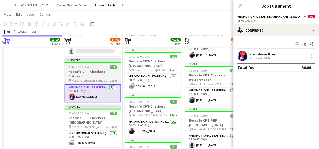
click at [79, 72] on h3 "Nescafe CPT-Checkers Bothasig" at bounding box center [92, 74] width 56 height 9
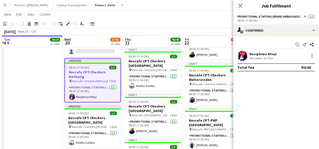
click at [6, 24] on icon "Copy" at bounding box center [5, 24] width 4 height 4
click at [242, 6] on app-icon "Close pop-in" at bounding box center [240, 5] width 7 height 7
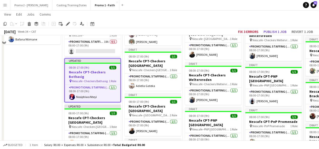
scroll to position [1161, 0]
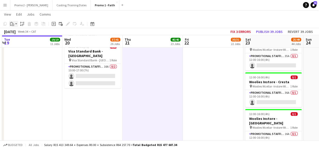
click at [14, 23] on div "Paste" at bounding box center [12, 24] width 6 height 6
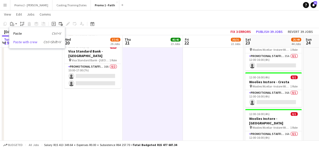
click at [25, 41] on link "Paste with crew Ctrl+Shift+V" at bounding box center [36, 42] width 47 height 5
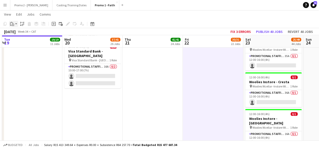
click at [16, 23] on app-action-btn "Paste" at bounding box center [13, 24] width 9 height 6
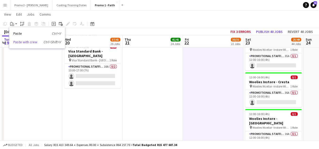
click at [23, 44] on link "Paste with crew Ctrl+Shift+V" at bounding box center [36, 42] width 47 height 5
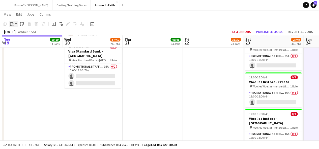
click at [16, 24] on app-action-btn "Paste" at bounding box center [13, 24] width 9 height 6
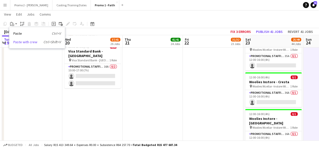
click at [27, 43] on link "Paste with crew Ctrl+Shift+V" at bounding box center [36, 42] width 47 height 5
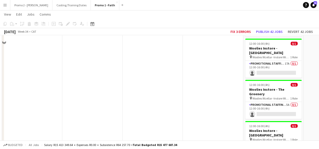
scroll to position [1849, 0]
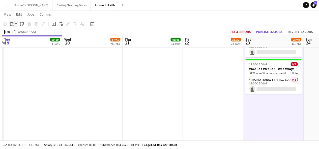
click at [17, 25] on app-action-btn "Paste" at bounding box center [13, 24] width 9 height 6
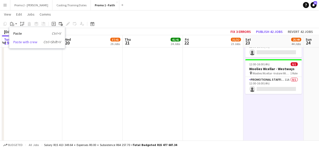
click at [25, 43] on link "Paste with crew Ctrl+Shift+V" at bounding box center [36, 42] width 47 height 5
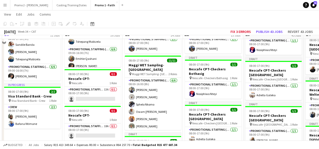
scroll to position [261, 0]
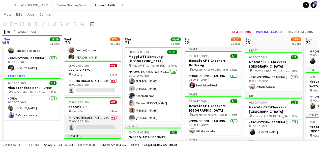
click at [94, 129] on app-card-role "Promotional Staffing (Brand Ambassadors) 18A 0/1 08:00-17:00 (9h) single-neutra…" at bounding box center [92, 123] width 56 height 17
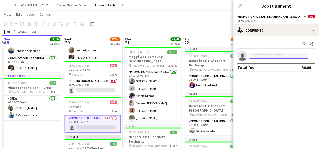
click at [282, 56] on input at bounding box center [278, 56] width 58 height 6
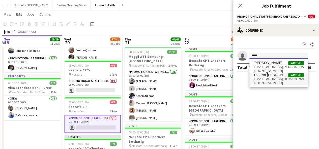
type input "*****"
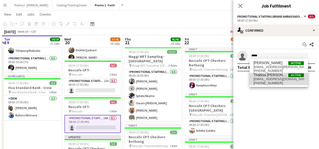
click at [271, 80] on span "[EMAIL_ADDRESS][DOMAIN_NAME]" at bounding box center [278, 79] width 50 height 4
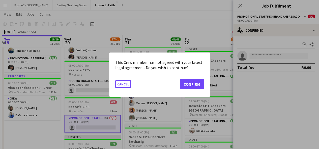
scroll to position [0, 0]
click at [196, 86] on button "Confirm" at bounding box center [192, 84] width 24 height 10
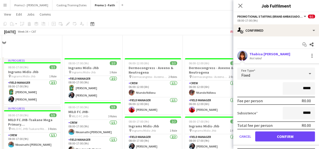
scroll to position [261, 0]
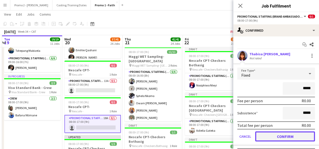
click at [286, 133] on button "Confirm" at bounding box center [285, 137] width 60 height 10
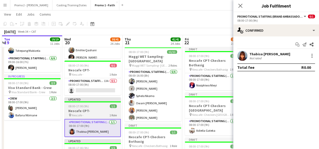
click at [77, 108] on span "08:00-17:00 (9h)" at bounding box center [78, 107] width 20 height 4
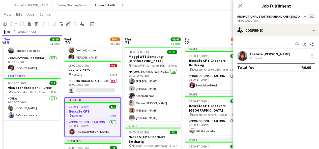
click at [67, 23] on icon "Edit" at bounding box center [68, 24] width 4 height 4
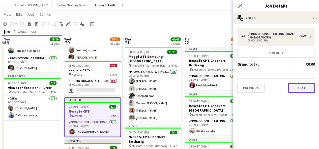
click at [302, 87] on button "Next" at bounding box center [300, 88] width 27 height 10
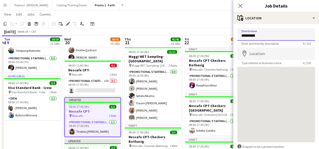
click at [266, 35] on input "*********" at bounding box center [276, 34] width 78 height 13
drag, startPoint x: 257, startPoint y: 36, endPoint x: 318, endPoint y: 37, distance: 61.5
type input "**********"
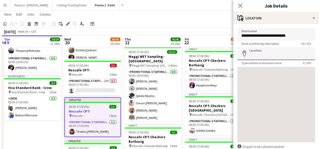
paste input "**********"
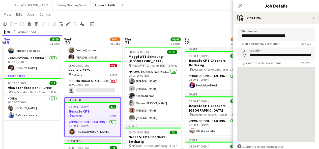
type input "**********"
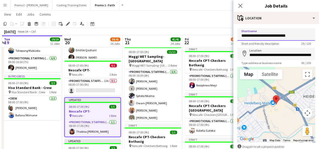
drag, startPoint x: 284, startPoint y: 35, endPoint x: 278, endPoint y: 36, distance: 6.1
click at [278, 36] on input "**********" at bounding box center [276, 34] width 78 height 13
drag, startPoint x: 293, startPoint y: 36, endPoint x: 256, endPoint y: 36, distance: 37.5
click at [256, 36] on input "**********" at bounding box center [276, 34] width 78 height 13
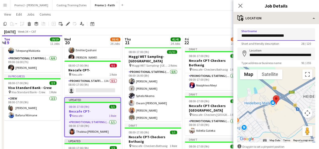
type input "**********"
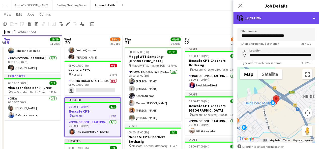
click at [272, 17] on div "maps-pin-1 Location" at bounding box center [276, 18] width 86 height 12
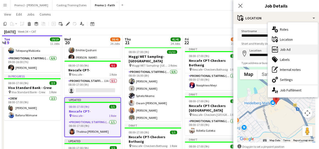
click at [297, 50] on div "ads-window Job Ad" at bounding box center [293, 50] width 50 height 10
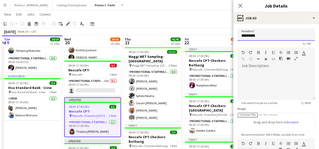
click at [259, 37] on input "*********" at bounding box center [276, 34] width 78 height 13
paste input "**********"
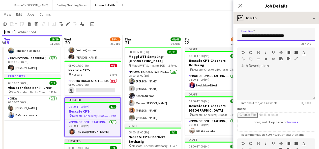
type input "**********"
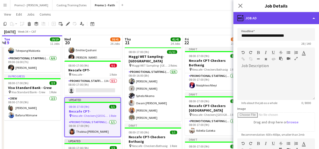
click at [266, 19] on div "ads-window Job Ad" at bounding box center [276, 18] width 86 height 12
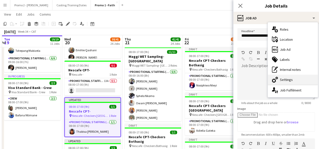
click at [292, 76] on div "cog-double-3 Settings" at bounding box center [293, 80] width 50 height 10
type input "*******"
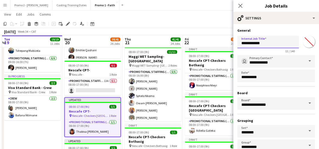
click at [270, 44] on input "**********" at bounding box center [267, 42] width 61 height 13
paste input "**********"
type input "**********"
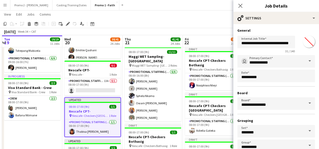
click at [169, 25] on app-toolbar "Copy Paste Paste Ctrl+V Paste with crew Ctrl+Shift+V Paste linked Job [GEOGRAPH…" at bounding box center [159, 24] width 319 height 9
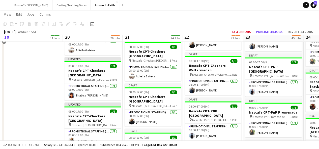
scroll to position [381, 0]
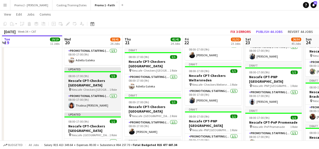
click at [76, 69] on div "Updated" at bounding box center [92, 69] width 56 height 4
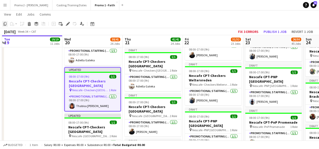
click at [6, 24] on icon "Copy" at bounding box center [5, 24] width 4 height 4
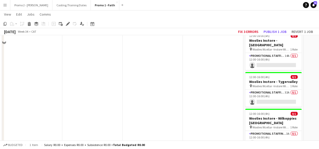
scroll to position [2218, 0]
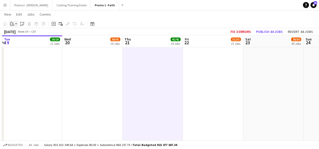
click at [13, 23] on icon at bounding box center [12, 22] width 1 height 1
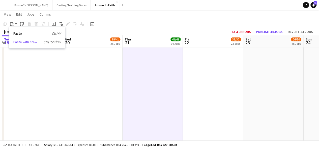
click at [22, 41] on link "Paste with crew Ctrl+Shift+V" at bounding box center [36, 42] width 47 height 5
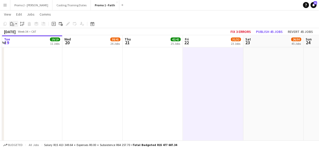
click at [15, 24] on div "Paste" at bounding box center [12, 24] width 6 height 6
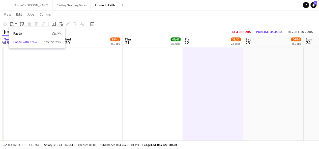
click at [25, 43] on link "Paste with crew Ctrl+Shift+V" at bounding box center [36, 42] width 47 height 5
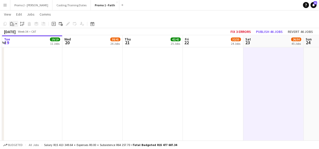
click at [17, 23] on app-action-btn "Paste" at bounding box center [13, 24] width 9 height 6
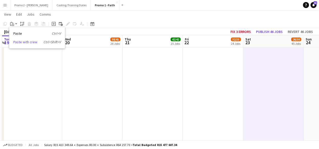
click at [21, 43] on link "Paste with crew Ctrl+Shift+V" at bounding box center [36, 42] width 47 height 5
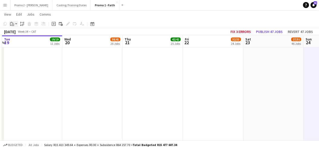
click at [15, 23] on div "Paste" at bounding box center [12, 24] width 6 height 6
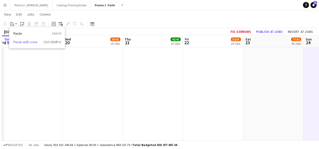
click at [23, 42] on link "Paste with crew Ctrl+Shift+V" at bounding box center [36, 42] width 47 height 5
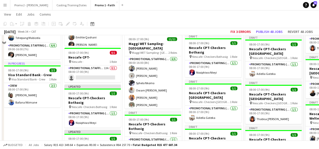
scroll to position [222, 0]
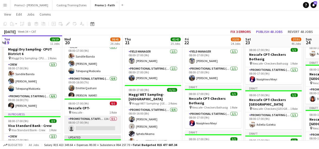
click at [94, 130] on app-card-role "Promotional Staffing (Brand Ambassadors) 13A 0/1 08:00-17:00 (9h) single-neutra…" at bounding box center [92, 124] width 56 height 17
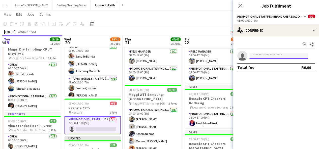
click at [283, 55] on input at bounding box center [278, 56] width 58 height 6
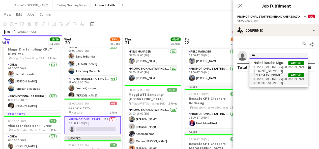
type input "***"
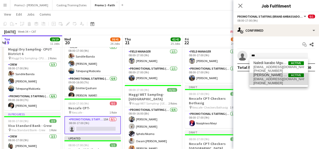
click at [266, 82] on span "[PHONE_NUMBER]" at bounding box center [278, 83] width 50 height 4
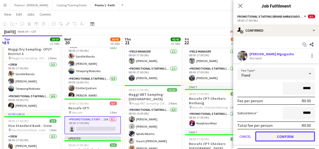
click at [288, 135] on button "Confirm" at bounding box center [285, 137] width 60 height 10
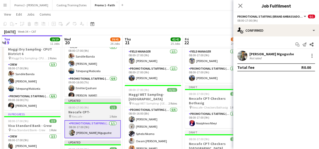
click at [88, 107] on div "08:00-17:00 (9h) 1/1" at bounding box center [92, 108] width 56 height 4
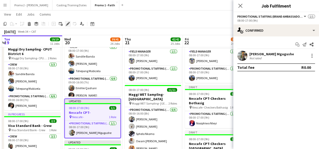
click at [67, 23] on icon "Edit" at bounding box center [68, 24] width 4 height 4
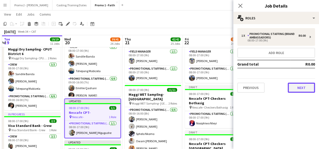
click at [305, 91] on button "Next" at bounding box center [300, 88] width 27 height 10
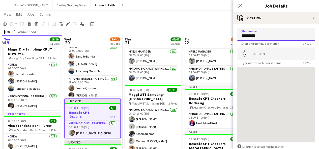
click at [269, 37] on input "*********" at bounding box center [276, 34] width 78 height 13
click at [271, 36] on input "**********" at bounding box center [276, 34] width 78 height 13
drag, startPoint x: 257, startPoint y: 35, endPoint x: 307, endPoint y: 36, distance: 50.4
click at [307, 36] on input "**********" at bounding box center [276, 34] width 78 height 13
type input "**********"
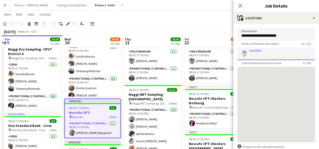
paste input "**********"
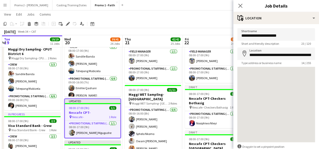
type input "**********"
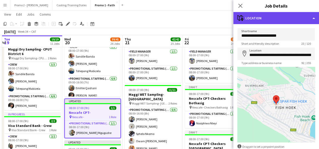
click at [258, 20] on div "maps-pin-1 Location" at bounding box center [276, 18] width 86 height 12
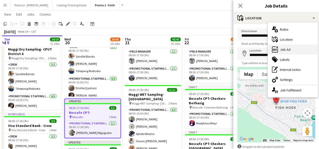
click at [289, 47] on div "ads-window Job Ad" at bounding box center [293, 50] width 50 height 10
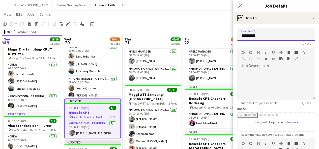
click at [265, 35] on input "*********" at bounding box center [276, 34] width 78 height 13
paste input "**********"
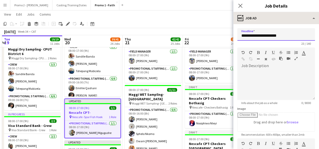
type input "**********"
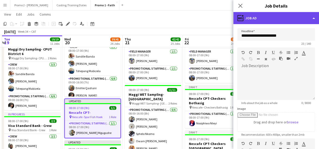
click at [254, 15] on div "ads-window Job Ad" at bounding box center [276, 18] width 86 height 12
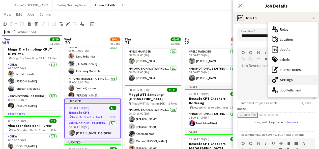
click at [291, 78] on div "cog-double-3 Settings" at bounding box center [293, 80] width 50 height 10
type input "*******"
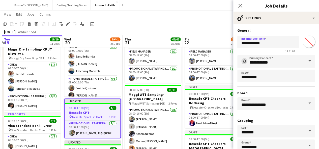
click at [272, 42] on input "**********" at bounding box center [267, 42] width 61 height 13
paste input "**********"
type input "**********"
click at [213, 30] on div "[DATE] Week 34 • CAT Fix 3 errors Publish 1 job Revert 1 job" at bounding box center [159, 31] width 319 height 7
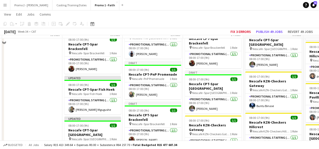
scroll to position [585, 0]
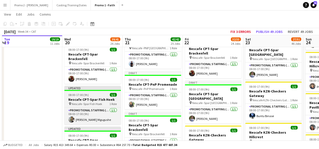
click at [76, 86] on app-job-card "Updated 08:00-17:00 (9h) 1/1 Nescafe CPT-Spar Fish Hoek pin Nescafe -Spar Fish …" at bounding box center [92, 105] width 56 height 39
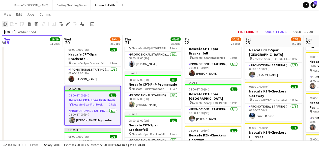
click at [5, 25] on icon "Copy" at bounding box center [5, 24] width 4 height 4
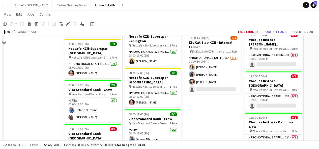
scroll to position [1661, 0]
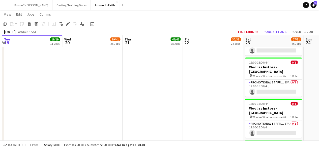
drag, startPoint x: 317, startPoint y: 75, endPoint x: 318, endPoint y: 93, distance: 18.9
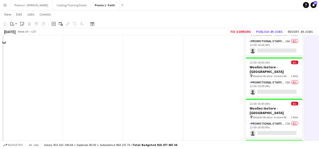
scroll to position [2117, 0]
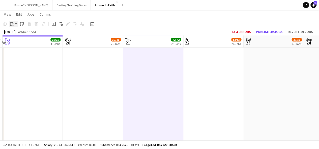
click at [16, 24] on app-action-btn "Paste" at bounding box center [13, 24] width 9 height 6
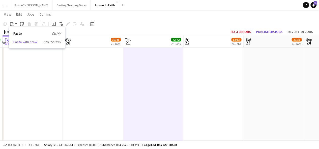
click at [25, 41] on link "Paste with crew Ctrl+Shift+V" at bounding box center [36, 42] width 47 height 5
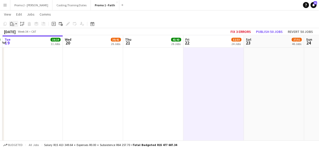
click at [16, 25] on app-action-btn "Paste" at bounding box center [13, 24] width 9 height 6
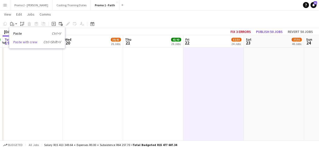
click at [24, 44] on link "Paste with crew Ctrl+Shift+V" at bounding box center [36, 42] width 47 height 5
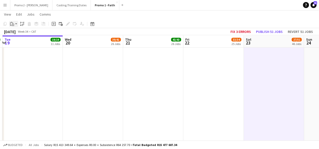
click at [16, 24] on app-action-btn "Paste" at bounding box center [13, 24] width 9 height 6
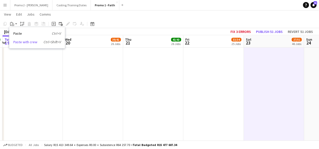
click at [24, 43] on link "Paste with crew Ctrl+Shift+V" at bounding box center [36, 42] width 47 height 5
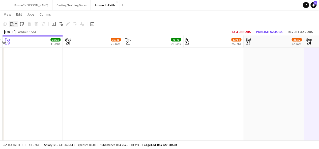
click at [17, 24] on app-action-btn "Paste" at bounding box center [13, 24] width 9 height 6
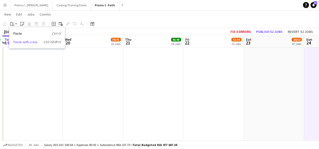
click at [25, 42] on link "Paste with crew Ctrl+Shift+V" at bounding box center [36, 42] width 47 height 5
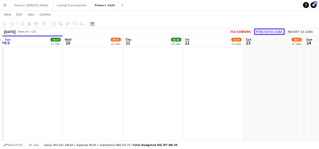
click at [270, 30] on button "Publish 53 jobs" at bounding box center [269, 31] width 31 height 7
click at [270, 30] on button "Publish 4 jobs" at bounding box center [271, 31] width 29 height 7
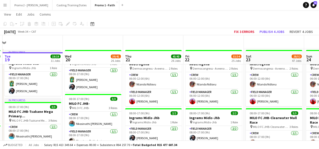
scroll to position [25, 0]
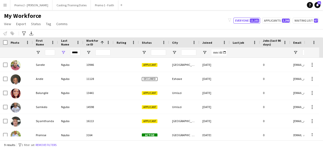
drag, startPoint x: 72, startPoint y: 54, endPoint x: 123, endPoint y: 43, distance: 52.5
click at [123, 43] on div "Workforce Details Photo First Name 1" at bounding box center [269, 48] width 539 height 20
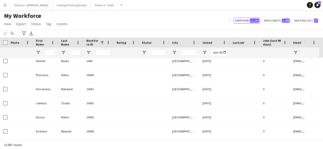
scroll to position [12976, 0]
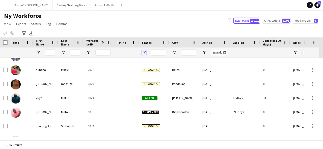
click at [145, 54] on span "Open Filter Menu" at bounding box center [144, 52] width 5 height 5
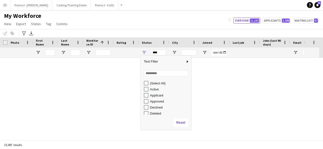
scroll to position [0, 0]
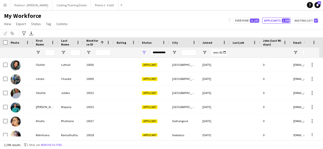
click at [246, 52] on div at bounding box center [244, 53] width 24 height 10
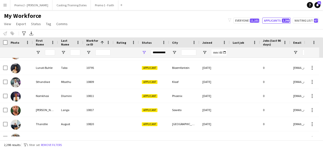
click at [162, 53] on div "**********" at bounding box center [158, 53] width 15 height 6
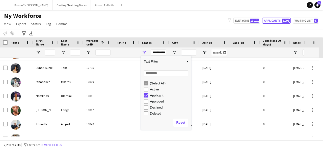
click at [190, 88] on div "Column Filter" at bounding box center [190, 93] width 1 height 72
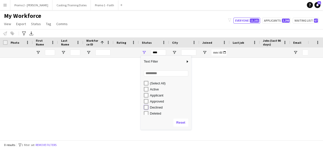
type input "**********"
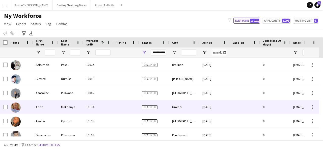
click at [254, 112] on div at bounding box center [244, 107] width 30 height 14
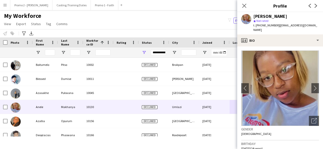
click at [226, 33] on div "Notify workforce Add to tag Select at least one crew to tag him or her. Advance…" at bounding box center [161, 33] width 323 height 8
